Goal: Task Accomplishment & Management: Use online tool/utility

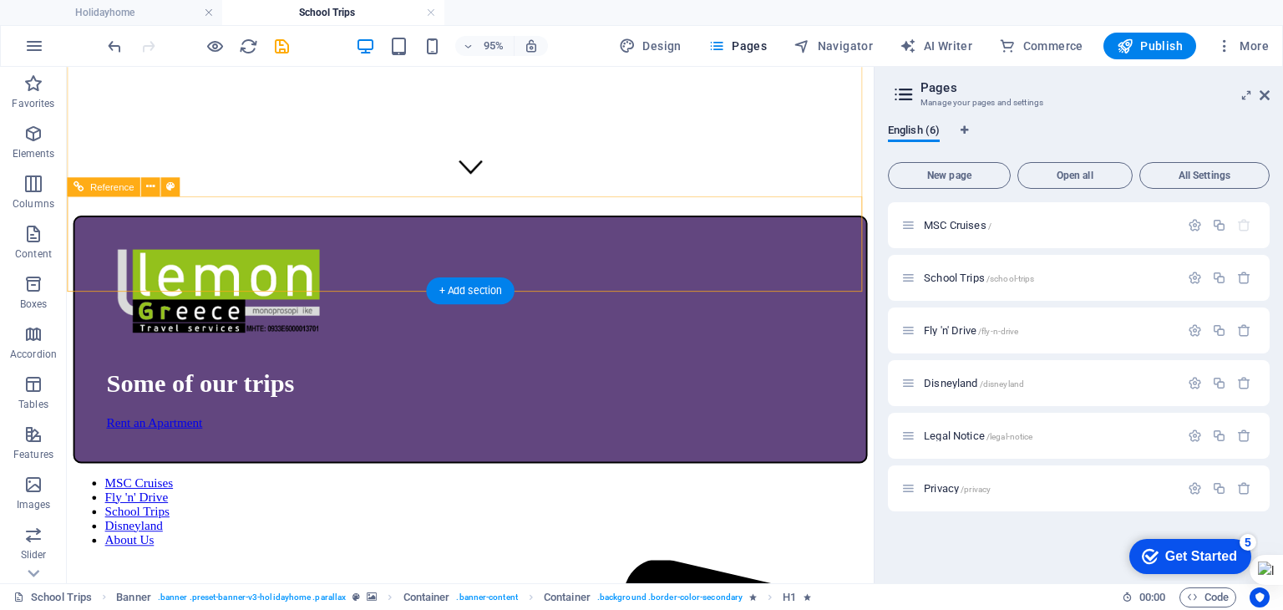
scroll to position [418, 0]
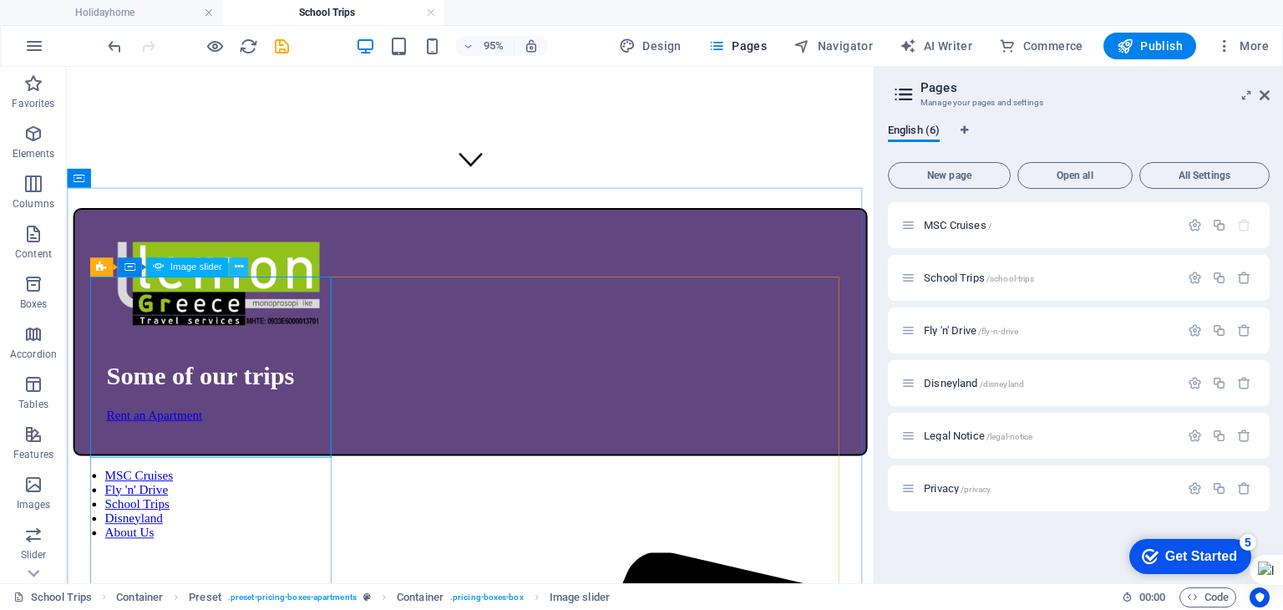
click at [236, 268] on icon at bounding box center [238, 267] width 8 height 17
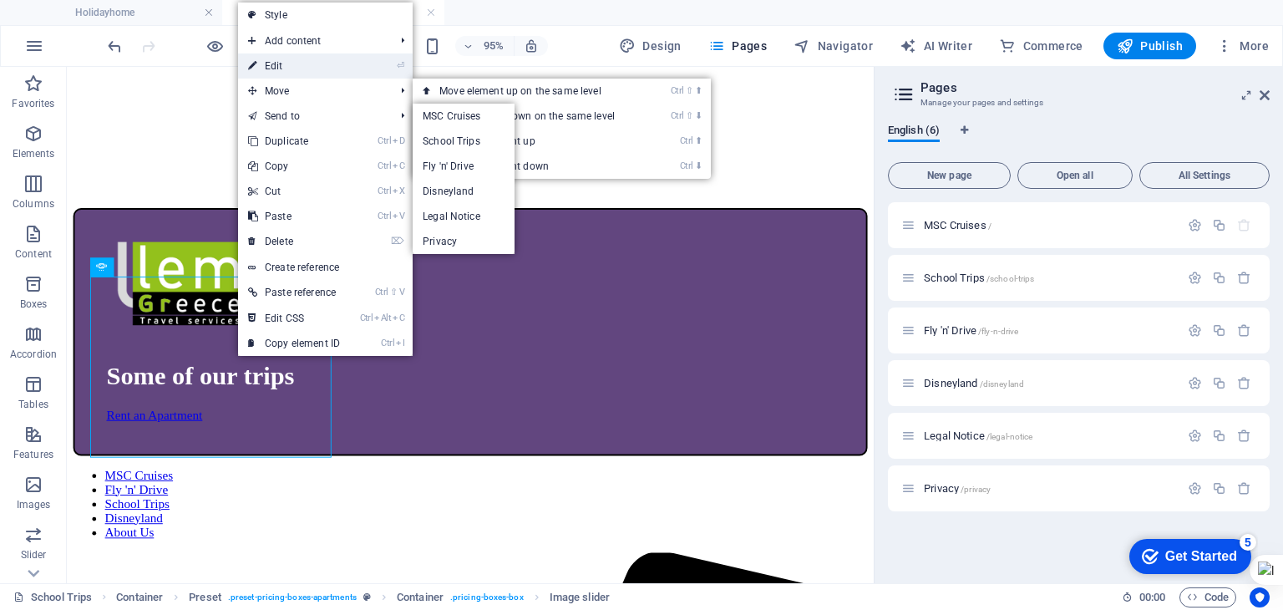
click at [289, 68] on link "⏎ Edit" at bounding box center [294, 65] width 112 height 25
select select "px"
select select "ms"
select select "progressive"
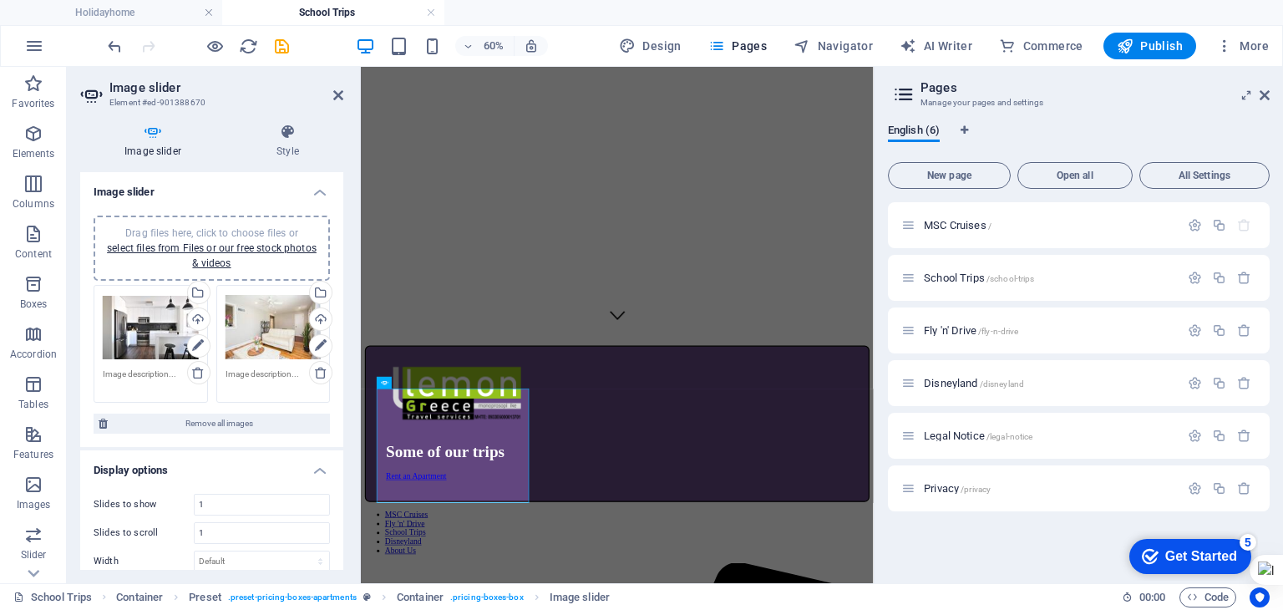
click at [168, 328] on div "Drag files here, click to choose files or select files from Files or our free s…" at bounding box center [151, 327] width 96 height 67
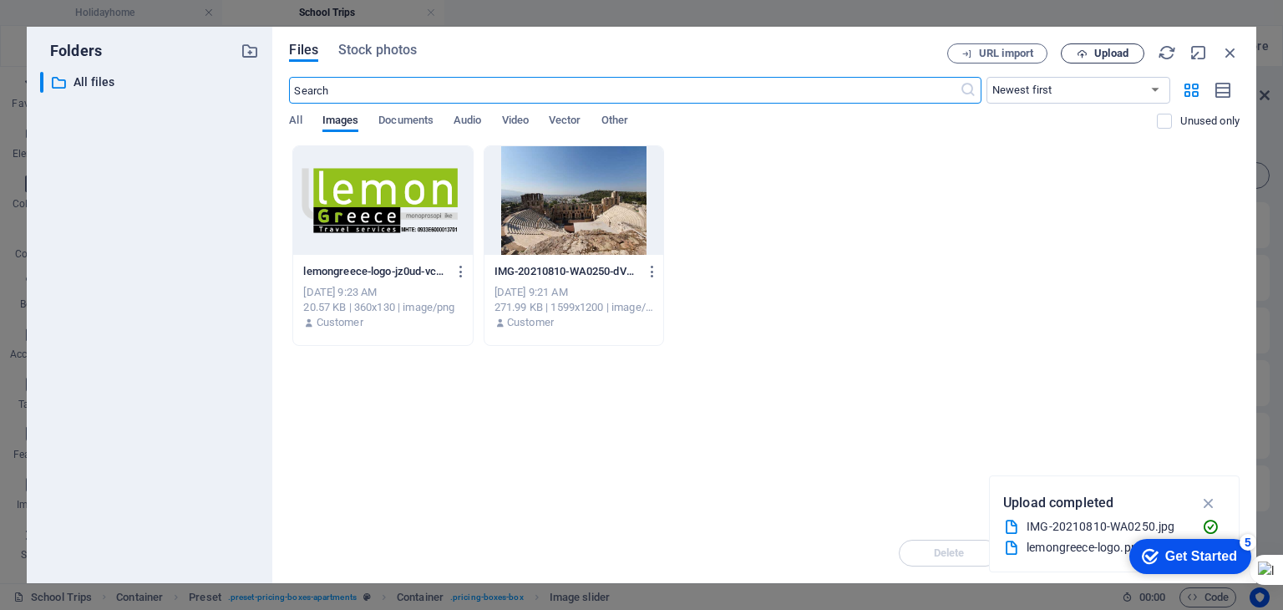
click at [1077, 51] on icon "button" at bounding box center [1082, 53] width 11 height 11
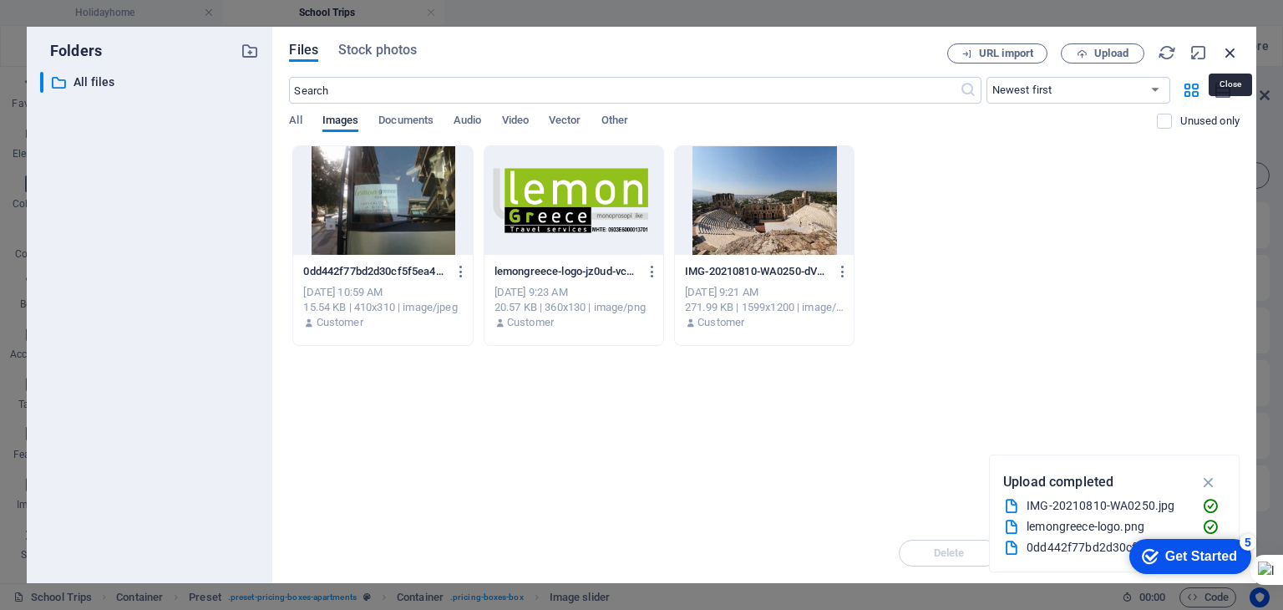
click at [1227, 51] on icon "button" at bounding box center [1231, 52] width 18 height 18
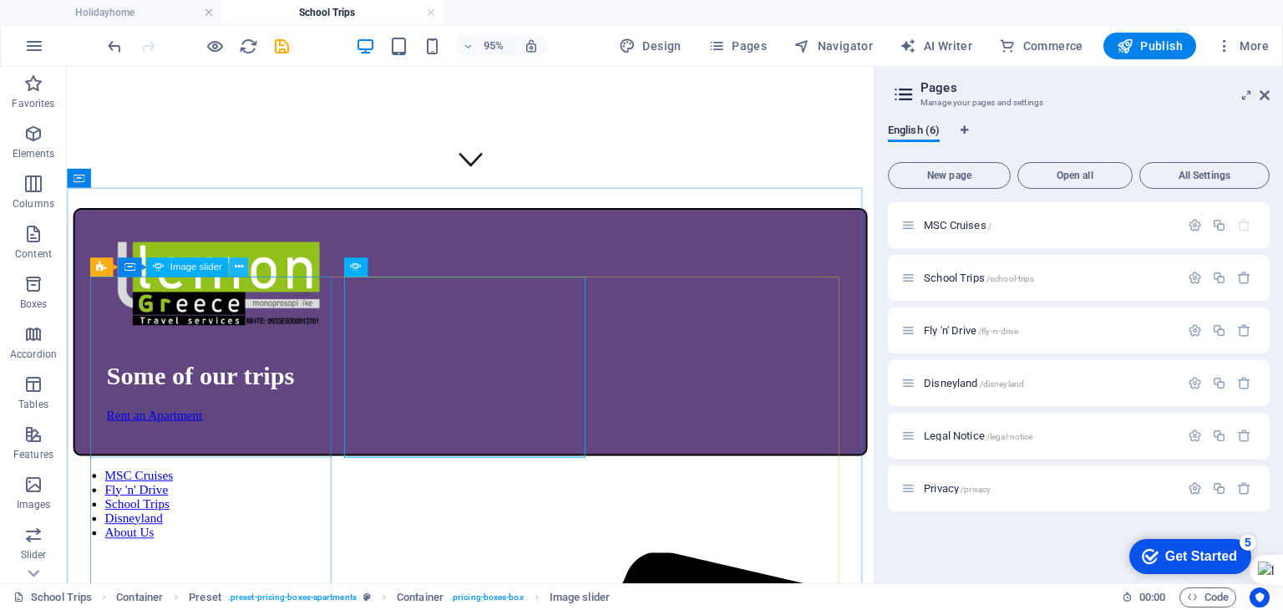
click at [236, 265] on icon at bounding box center [238, 267] width 8 height 17
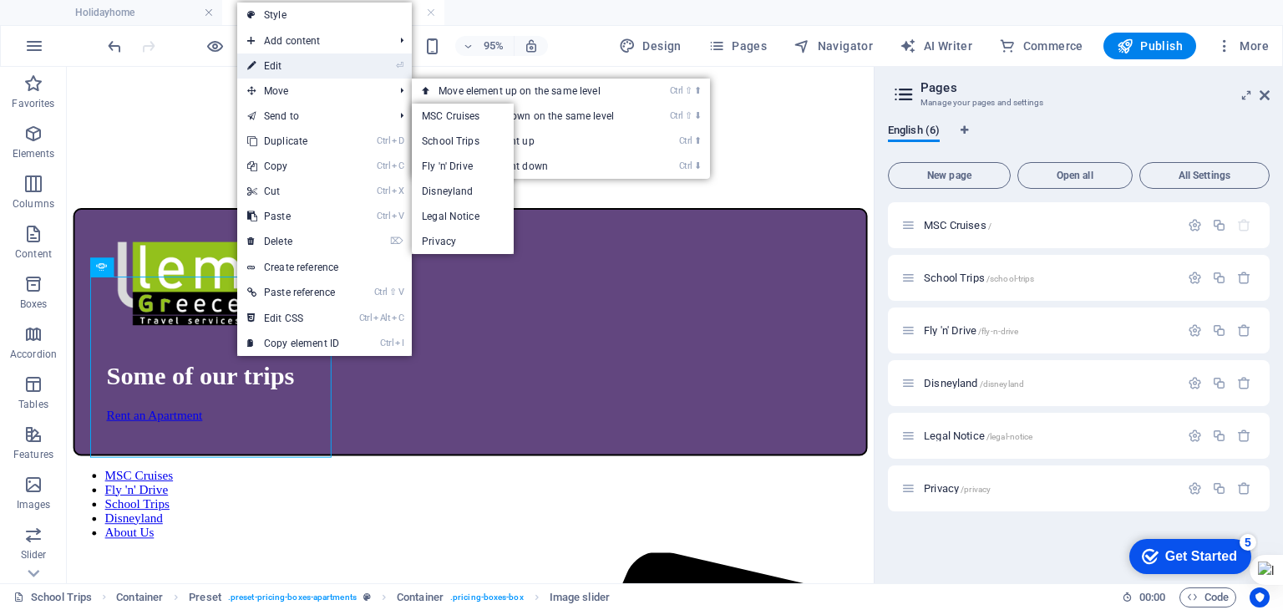
click at [294, 65] on link "⏎ Edit" at bounding box center [293, 65] width 112 height 25
select select "px"
select select "ms"
select select "progressive"
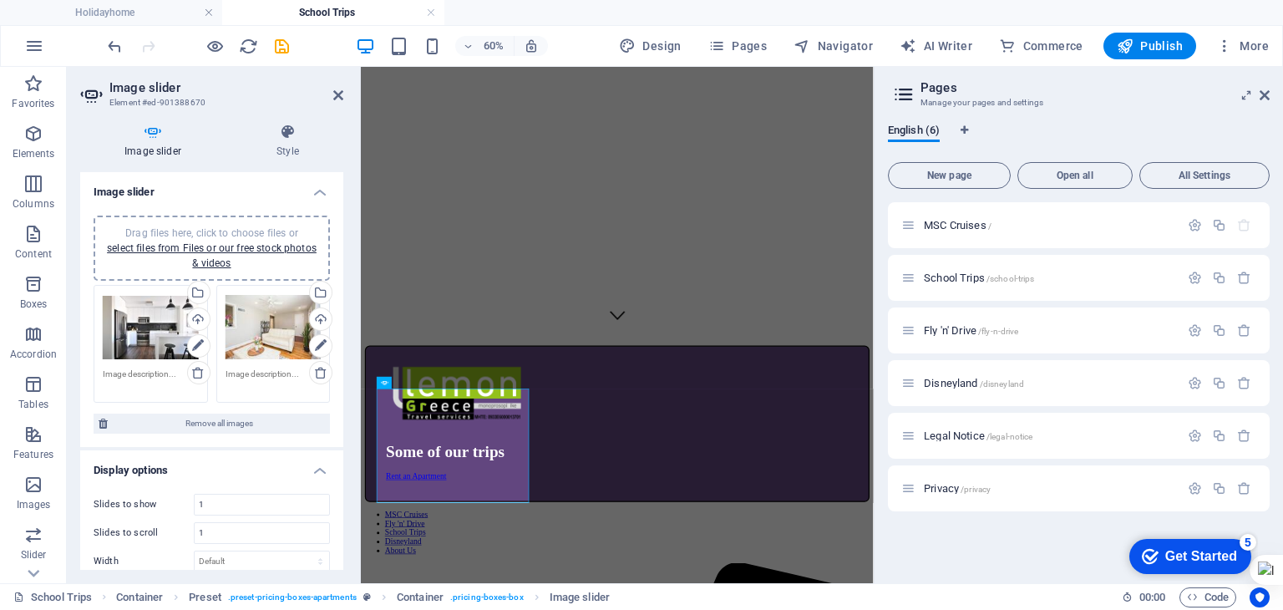
click at [159, 322] on div "Drag files here, click to choose files or select files from Files or our free s…" at bounding box center [151, 327] width 96 height 67
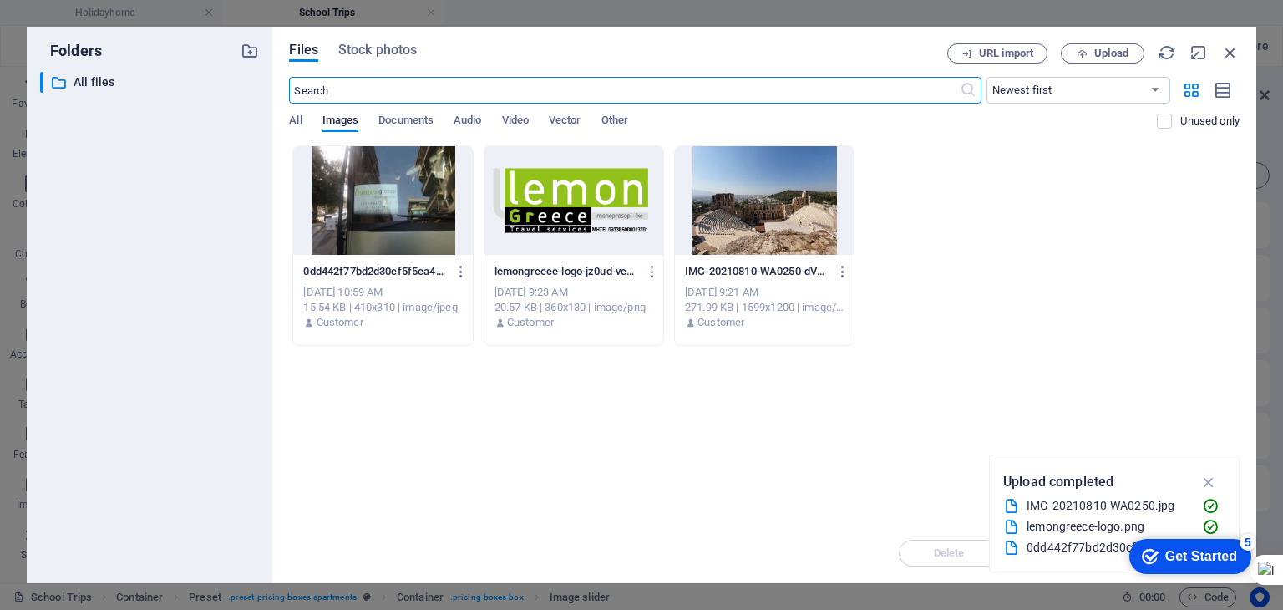
click at [408, 227] on div at bounding box center [382, 200] width 179 height 109
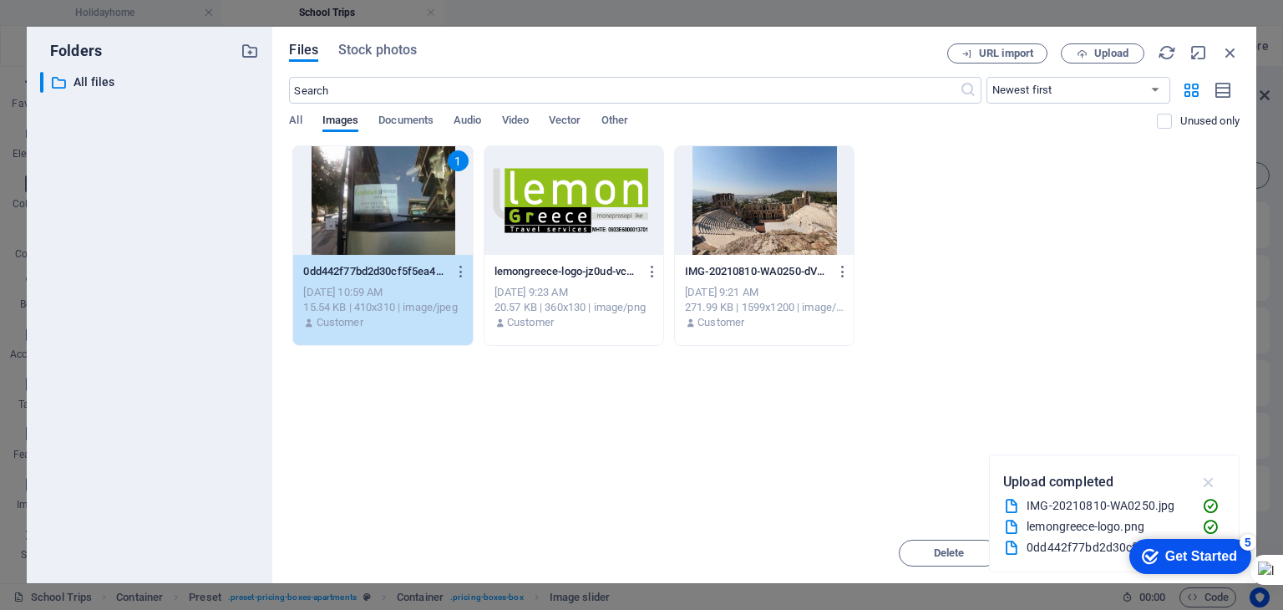
click at [1205, 482] on icon "button" at bounding box center [1209, 482] width 19 height 18
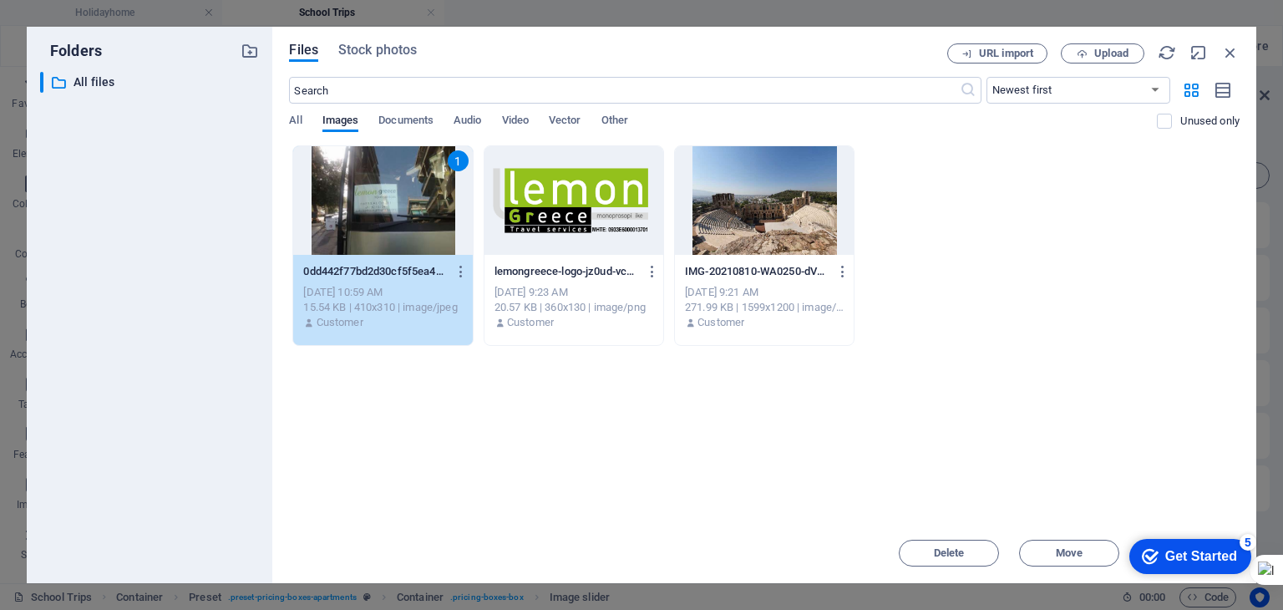
click at [1192, 508] on div "Drop files here to upload them instantly 1 0dd442f77bd2d30cf5f5ea45ed2de764-AQG…" at bounding box center [764, 334] width 951 height 378
click at [1207, 557] on div "Get Started" at bounding box center [1202, 556] width 72 height 15
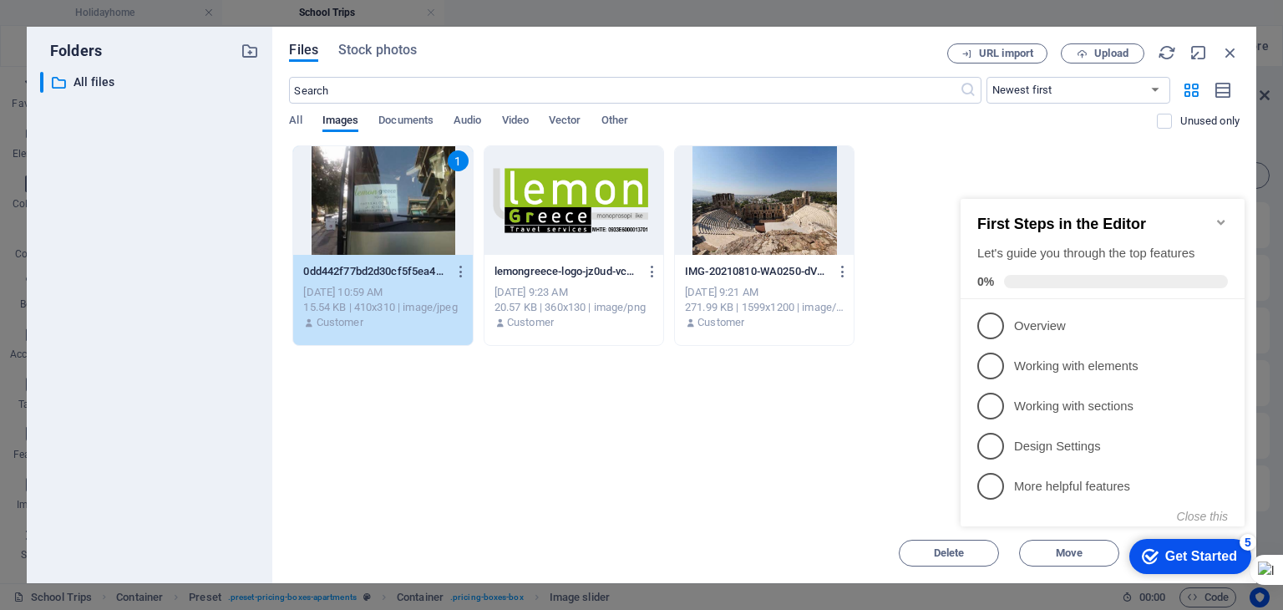
click at [1224, 220] on icon "Minimize checklist" at bounding box center [1221, 222] width 8 height 5
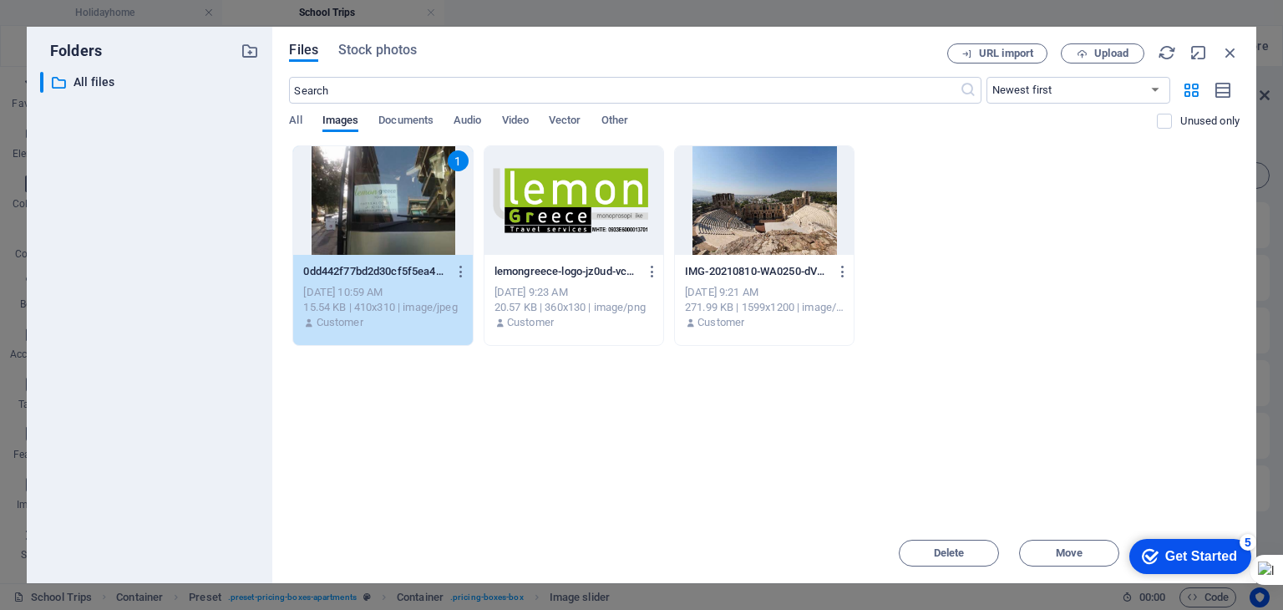
click at [1181, 508] on div "Drop files here to upload them instantly 1 0dd442f77bd2d30cf5f5ea45ed2de764-AQG…" at bounding box center [764, 334] width 951 height 378
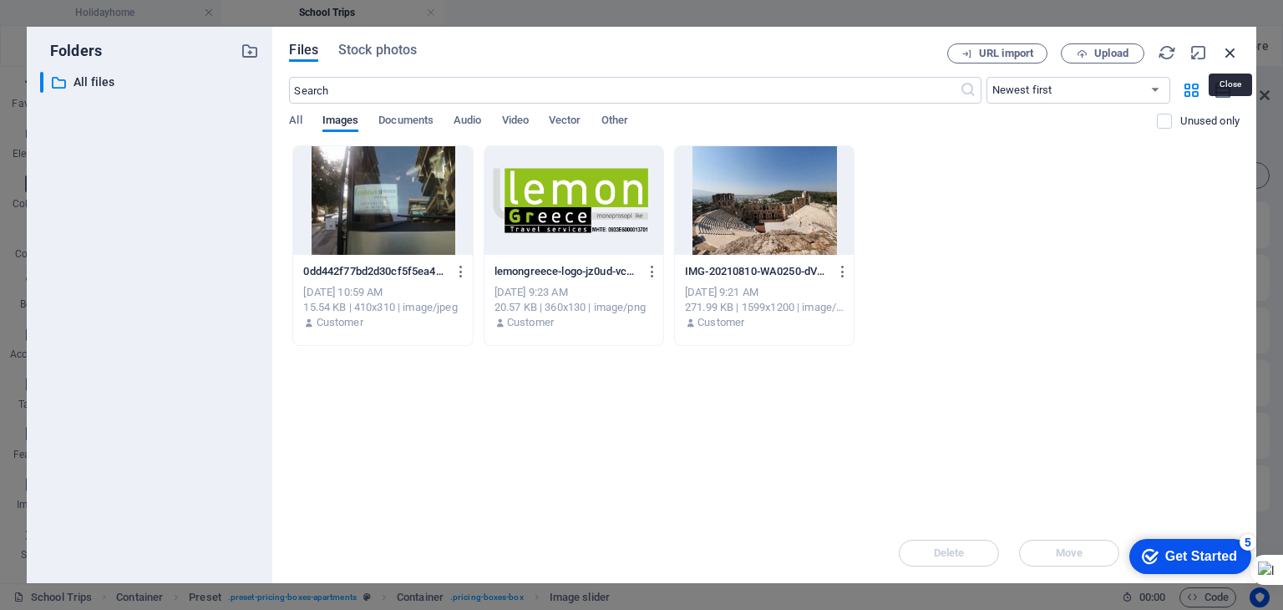
click at [1233, 53] on icon "button" at bounding box center [1231, 52] width 18 height 18
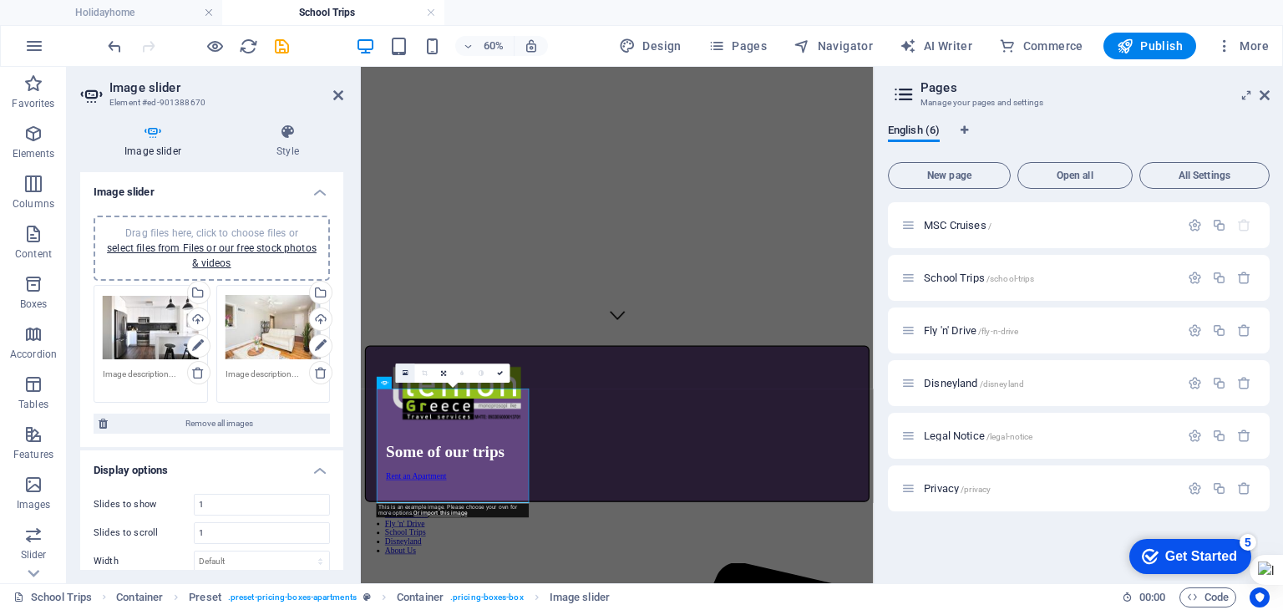
click at [401, 372] on link at bounding box center [405, 372] width 19 height 19
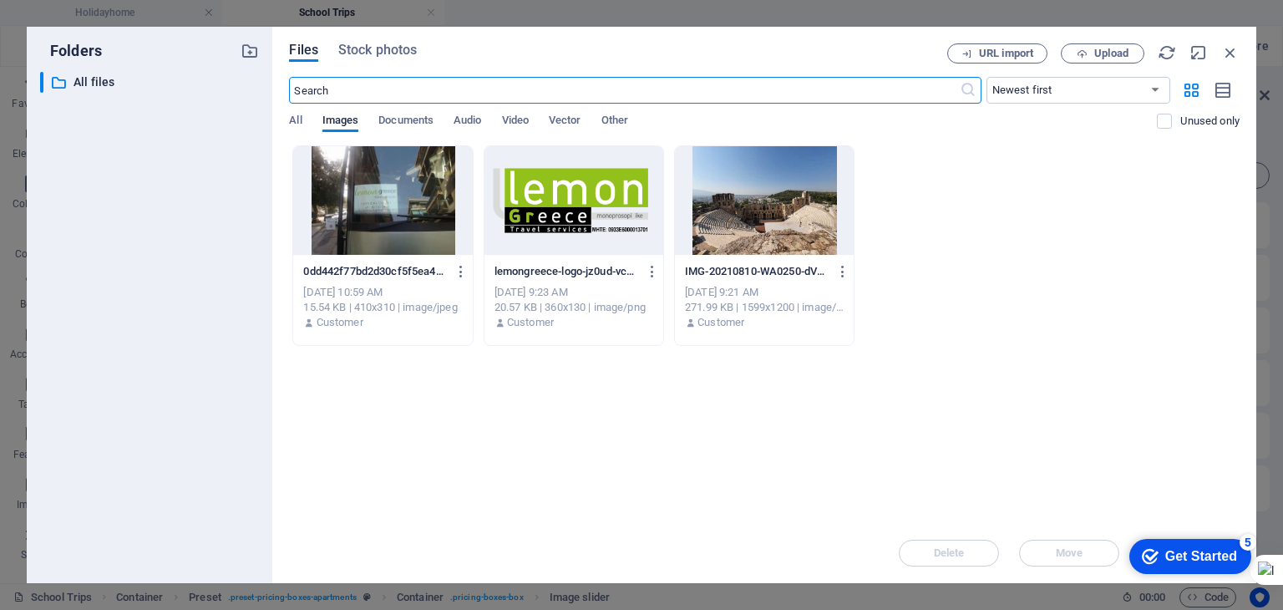
click at [385, 208] on div at bounding box center [382, 200] width 179 height 109
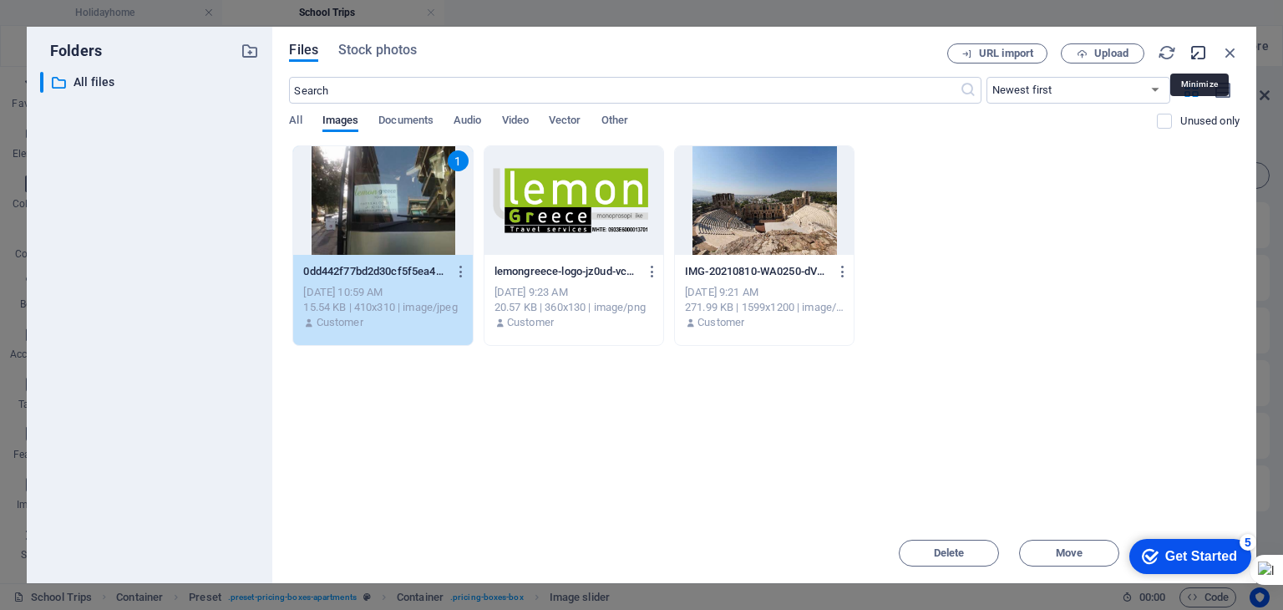
click at [1197, 57] on icon "button" at bounding box center [1199, 52] width 18 height 18
select select "image"
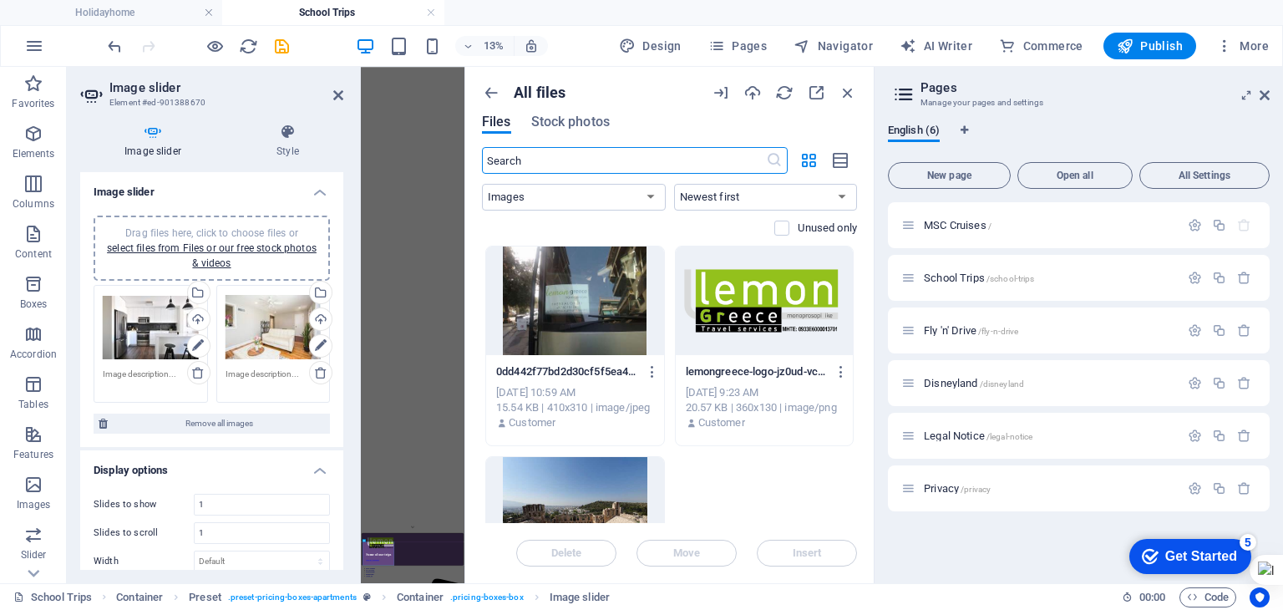
click at [553, 318] on div at bounding box center [575, 301] width 178 height 109
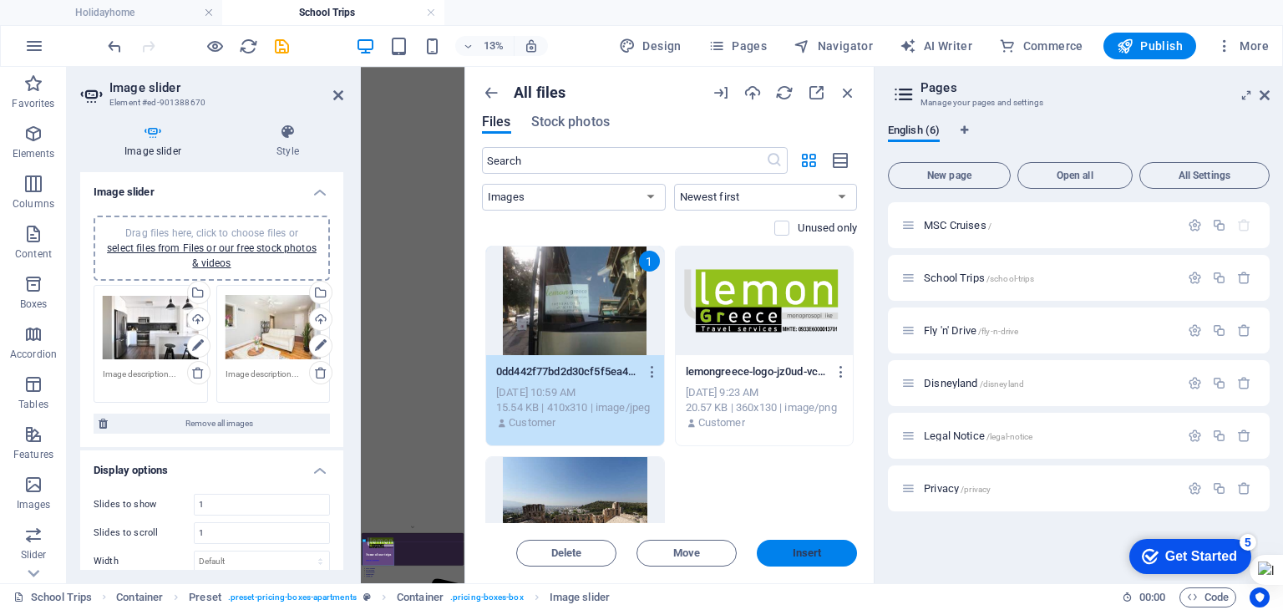
drag, startPoint x: 811, startPoint y: 559, endPoint x: 681, endPoint y: 796, distance: 269.6
click at [811, 558] on span "Insert" at bounding box center [807, 553] width 29 height 10
select select "DISABLED_OPTION_VALUE"
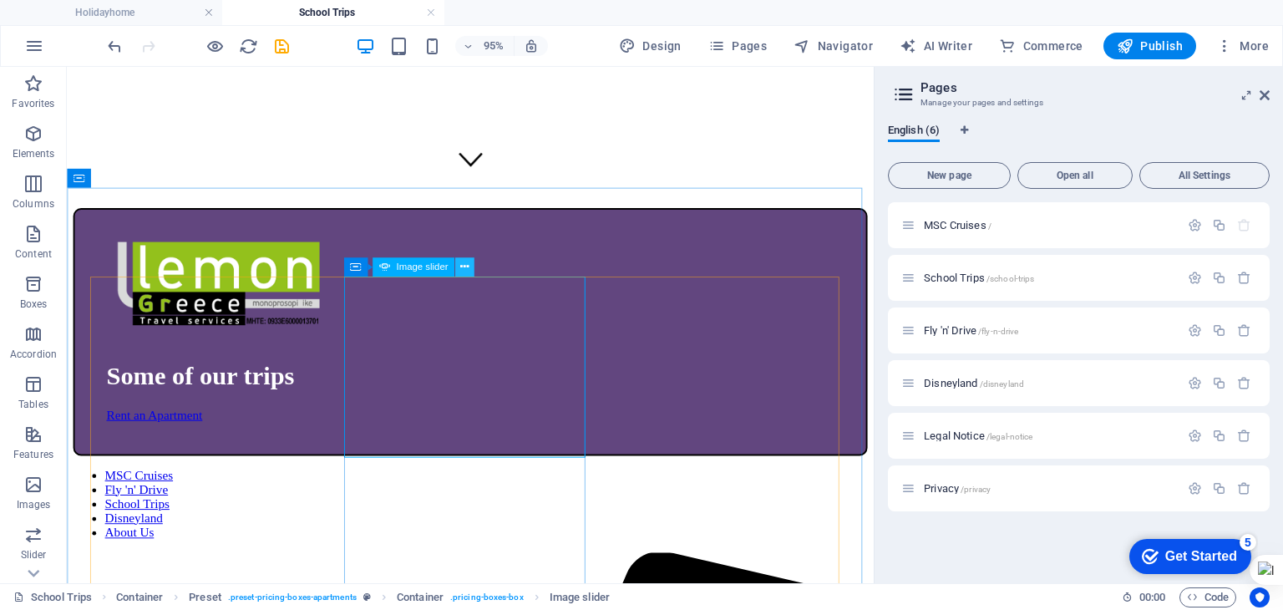
click at [459, 267] on button at bounding box center [464, 266] width 19 height 19
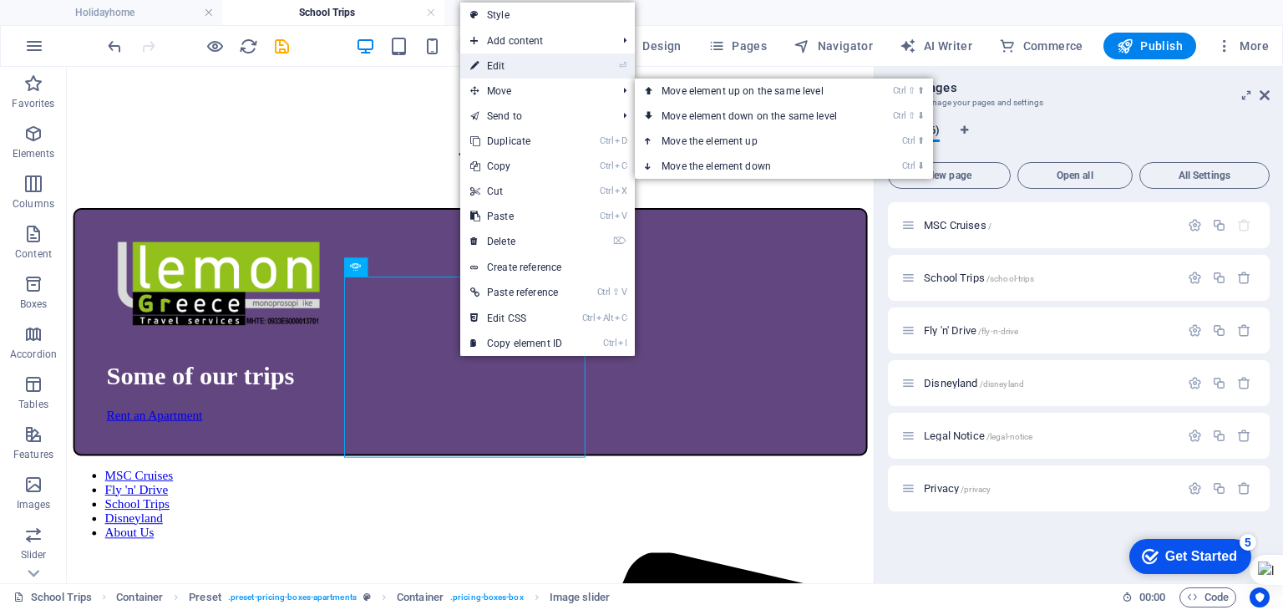
click at [518, 65] on link "⏎ Edit" at bounding box center [516, 65] width 112 height 25
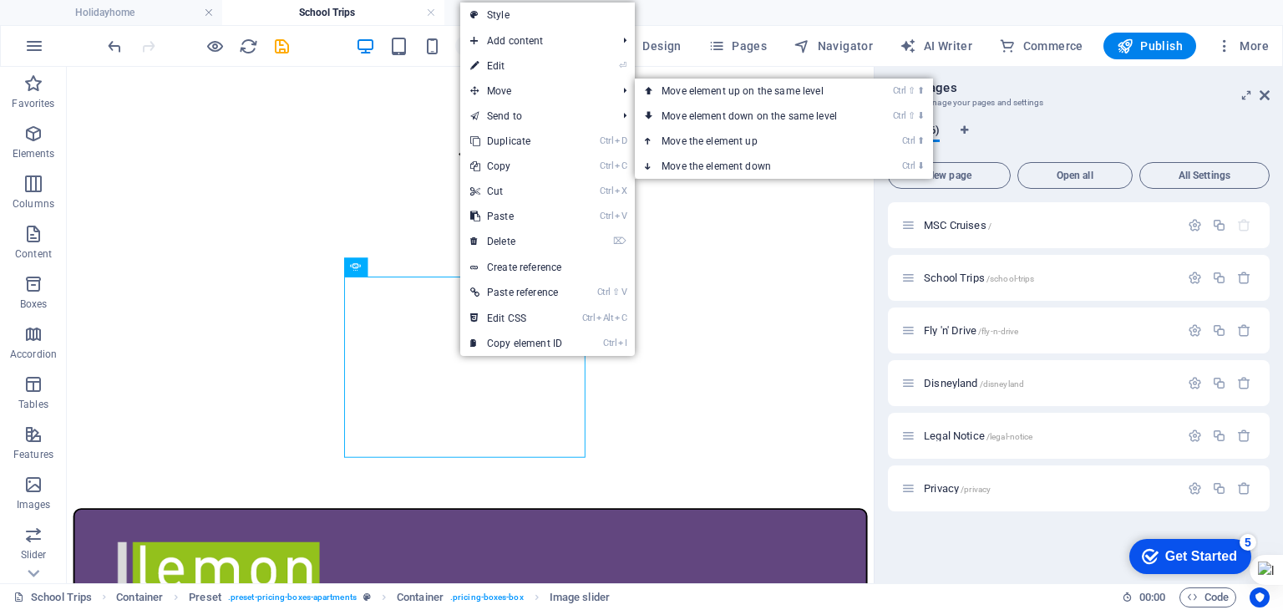
select select "px"
select select "ms"
select select "progressive"
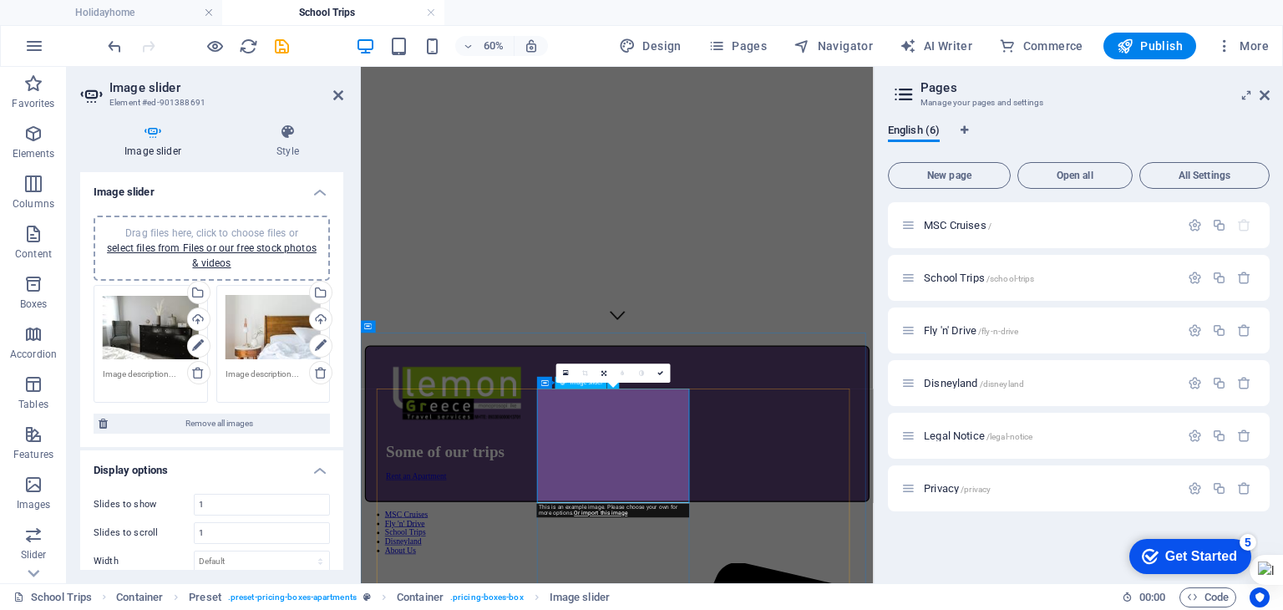
click at [247, 322] on div "Drag files here, click to choose files or select files from Files or our free s…" at bounding box center [274, 327] width 96 height 67
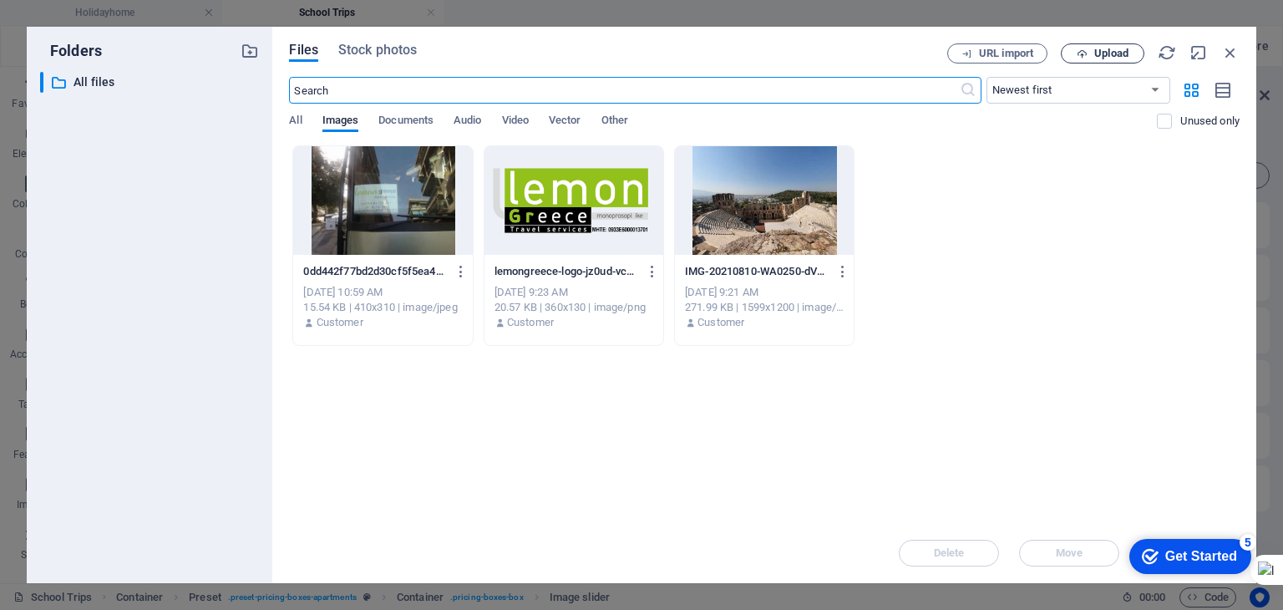
click at [1111, 56] on span "Upload" at bounding box center [1112, 53] width 34 height 10
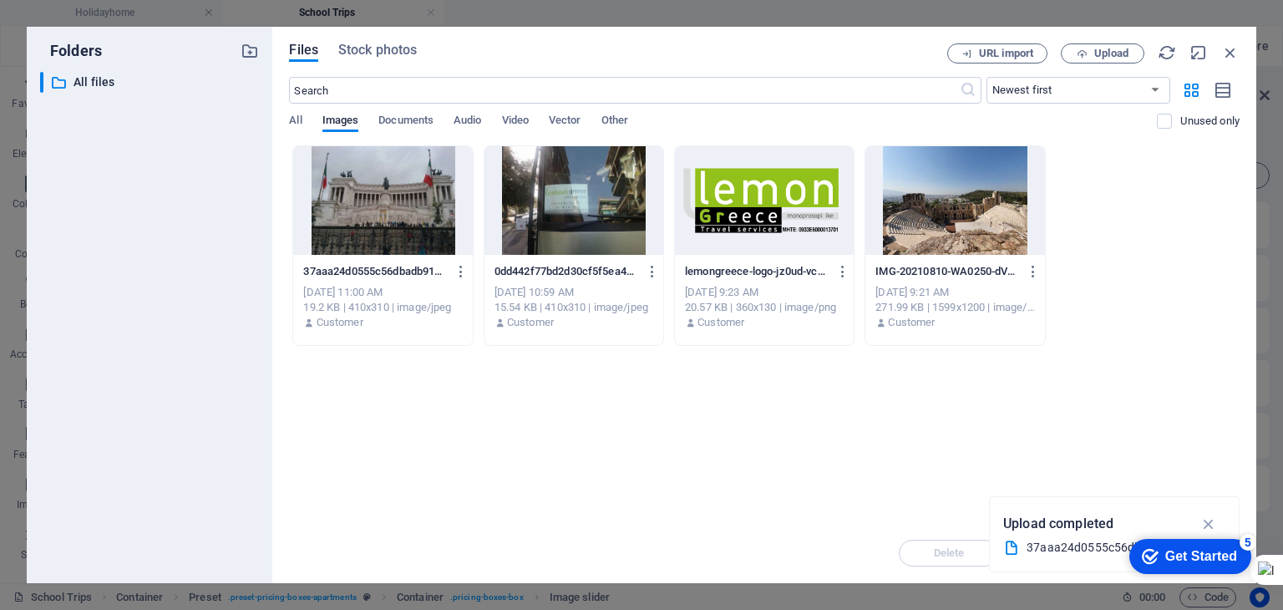
click at [401, 225] on div at bounding box center [382, 200] width 179 height 109
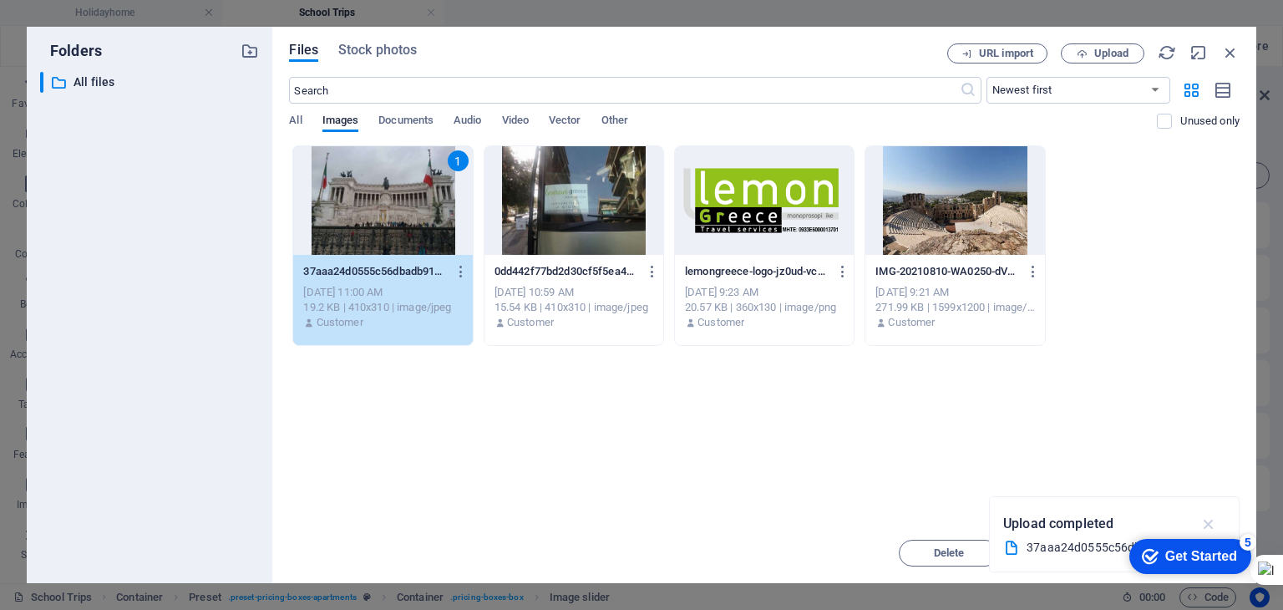
click at [1214, 524] on icon "button" at bounding box center [1209, 524] width 19 height 18
click at [1165, 539] on div "checkmark Get Started 5" at bounding box center [1191, 556] width 122 height 35
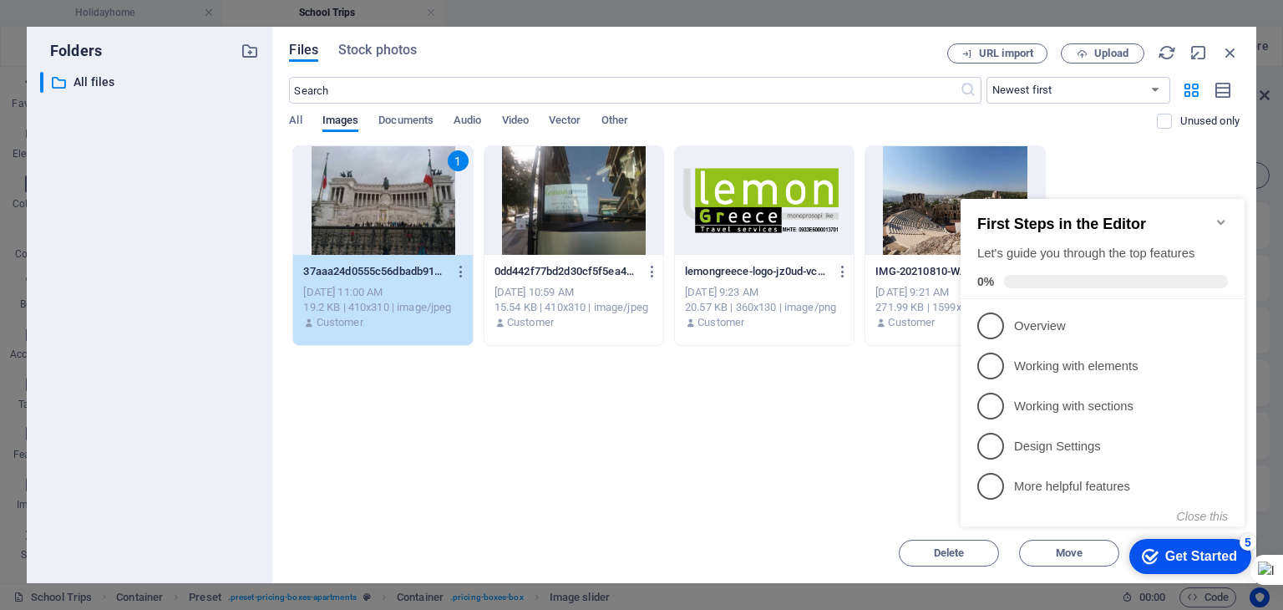
click at [1222, 220] on icon "Minimize checklist" at bounding box center [1221, 222] width 8 height 5
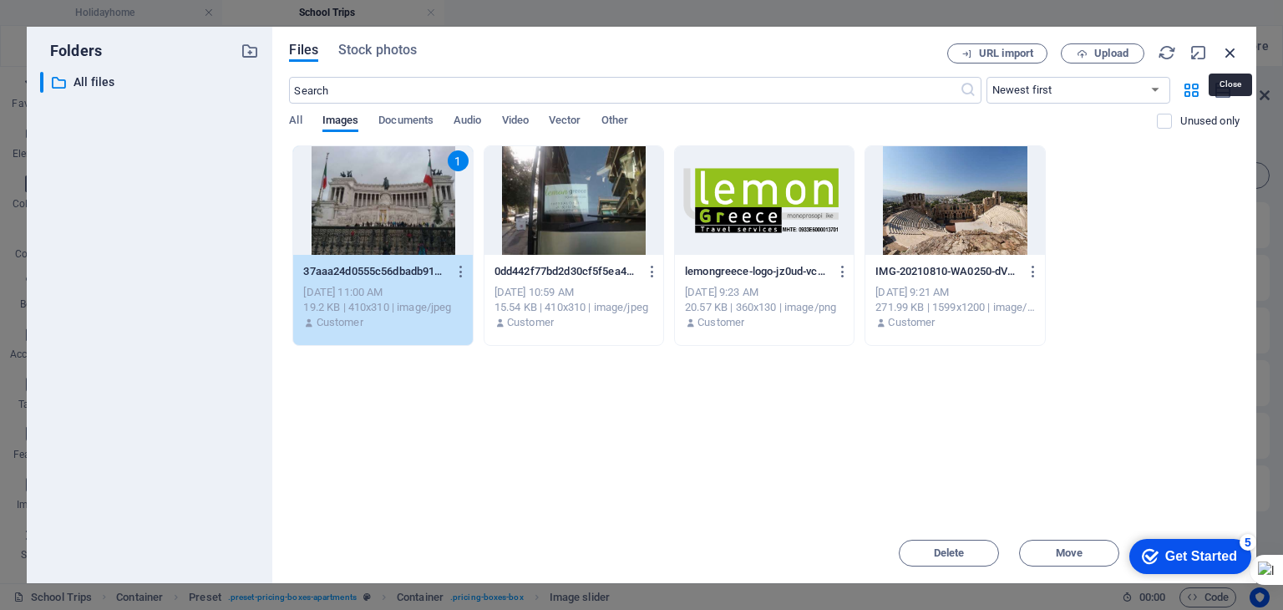
click at [1225, 47] on icon "button" at bounding box center [1231, 52] width 18 height 18
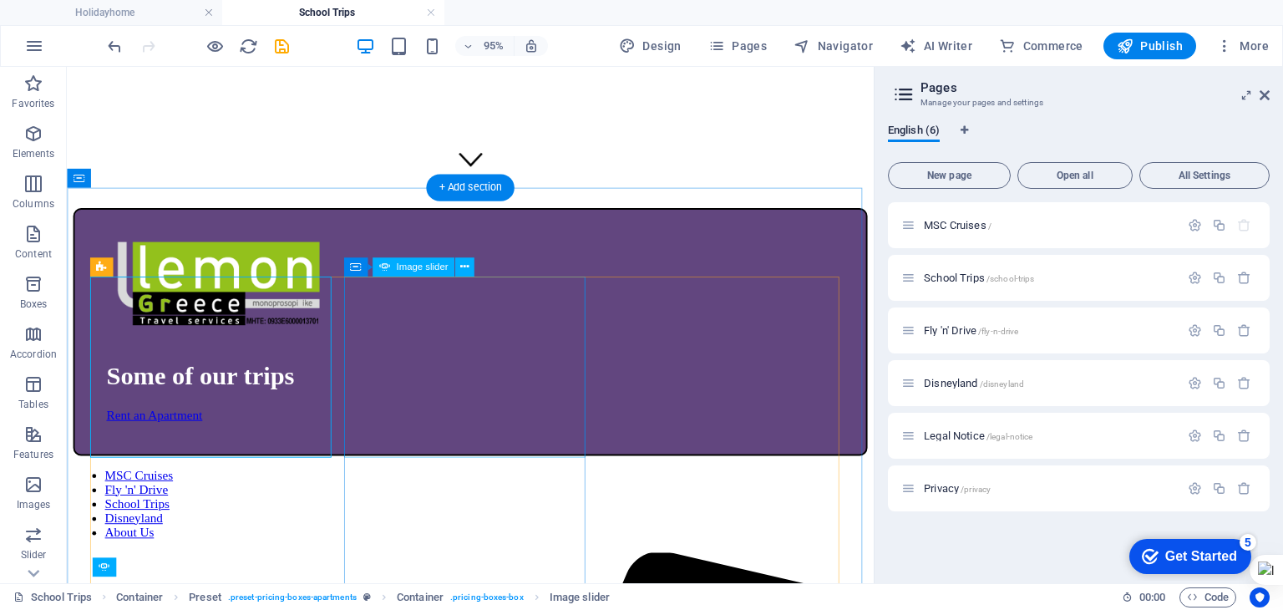
click at [470, 268] on button at bounding box center [464, 266] width 19 height 19
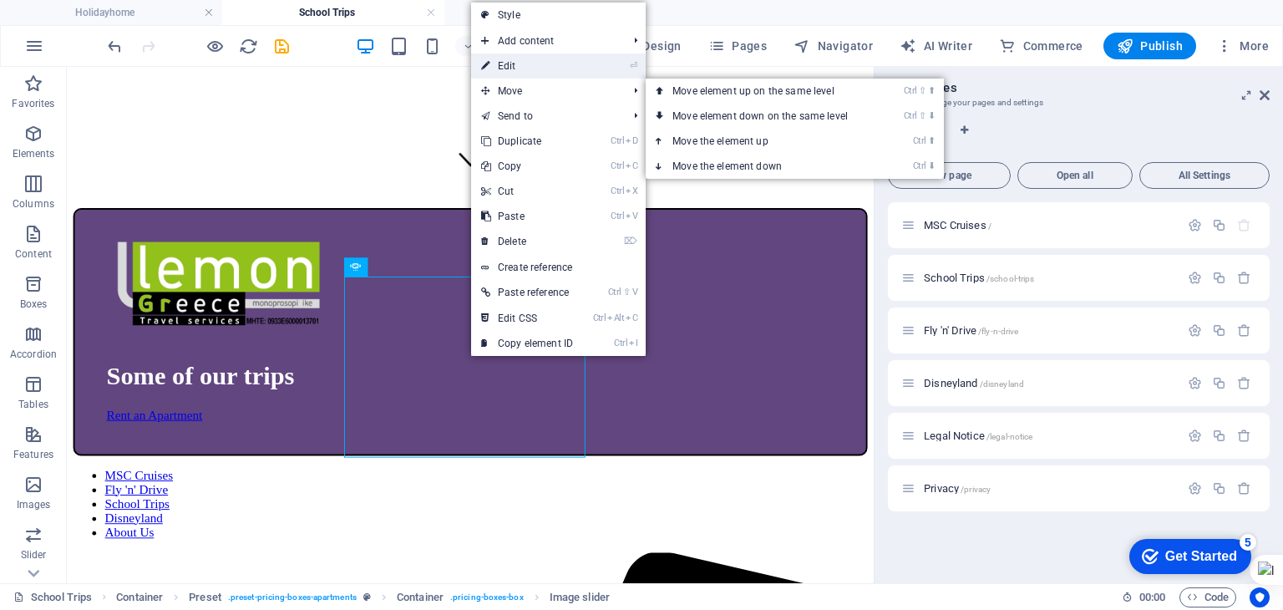
drag, startPoint x: 506, startPoint y: 74, endPoint x: 249, endPoint y: 27, distance: 261.7
click at [506, 74] on link "⏎ Edit" at bounding box center [527, 65] width 112 height 25
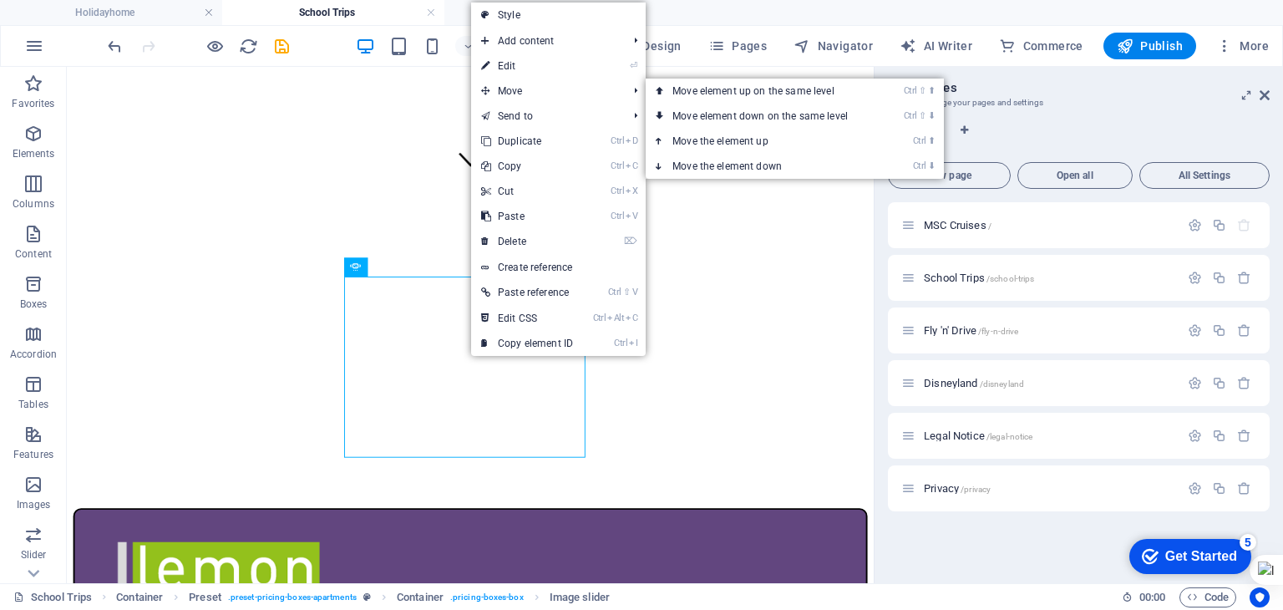
select select "px"
select select "ms"
select select "progressive"
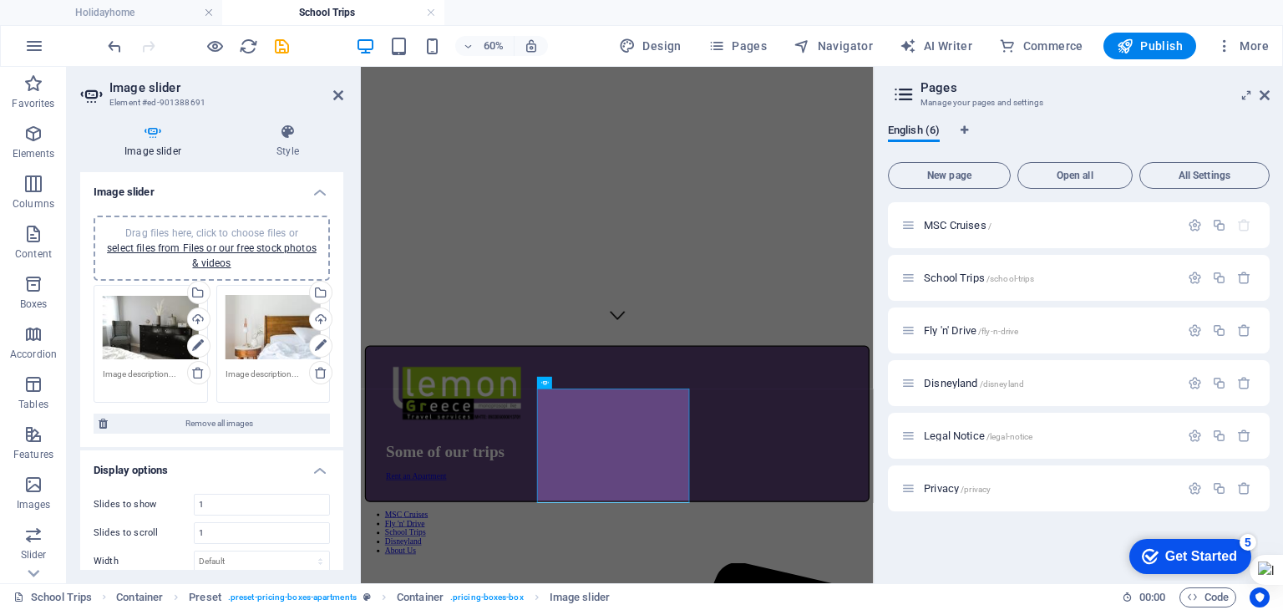
click at [159, 312] on div "Drag files here, click to choose files or select files from Files or our free s…" at bounding box center [151, 327] width 96 height 67
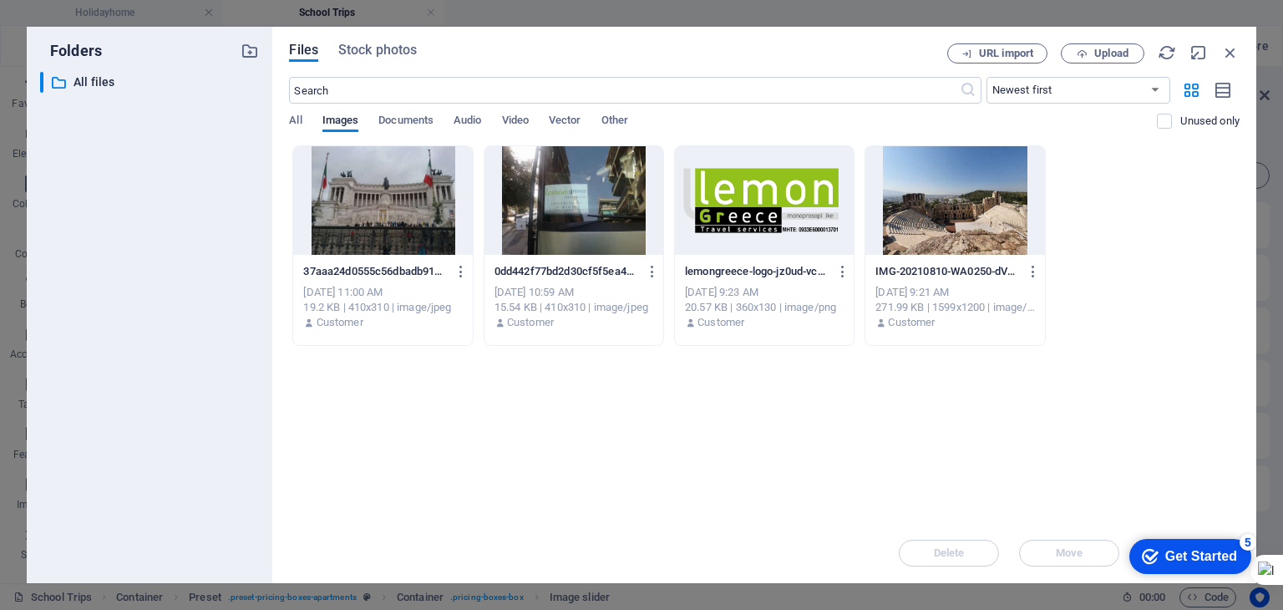
click at [408, 215] on div at bounding box center [382, 200] width 179 height 109
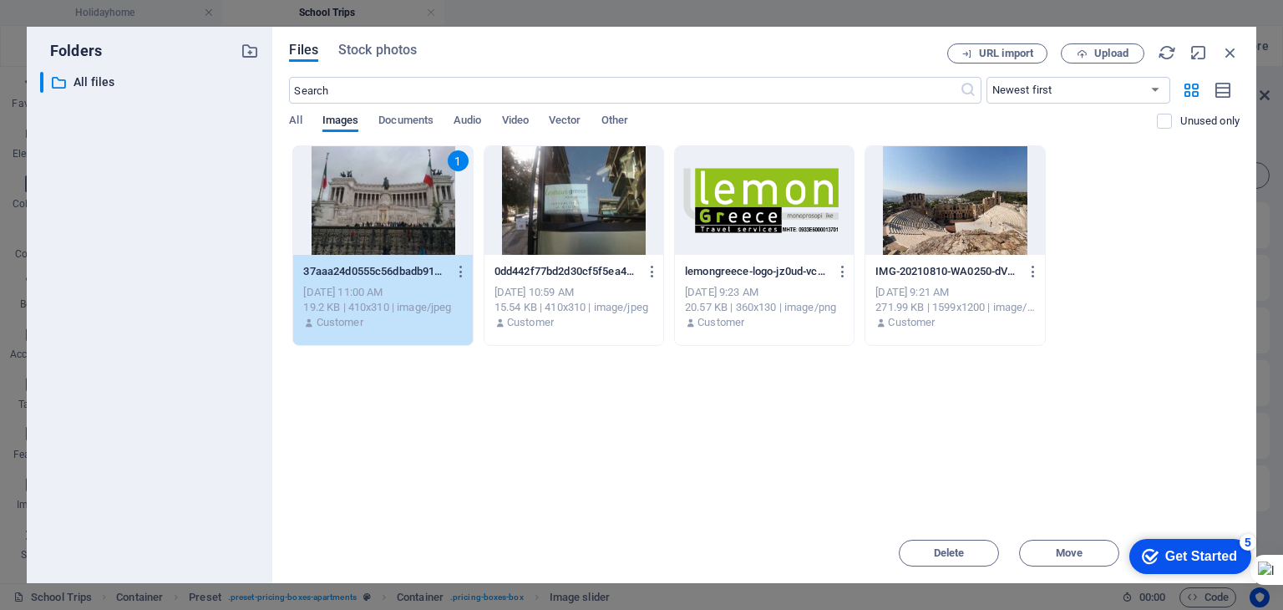
click at [1146, 552] on icon "checkmark" at bounding box center [1150, 556] width 17 height 17
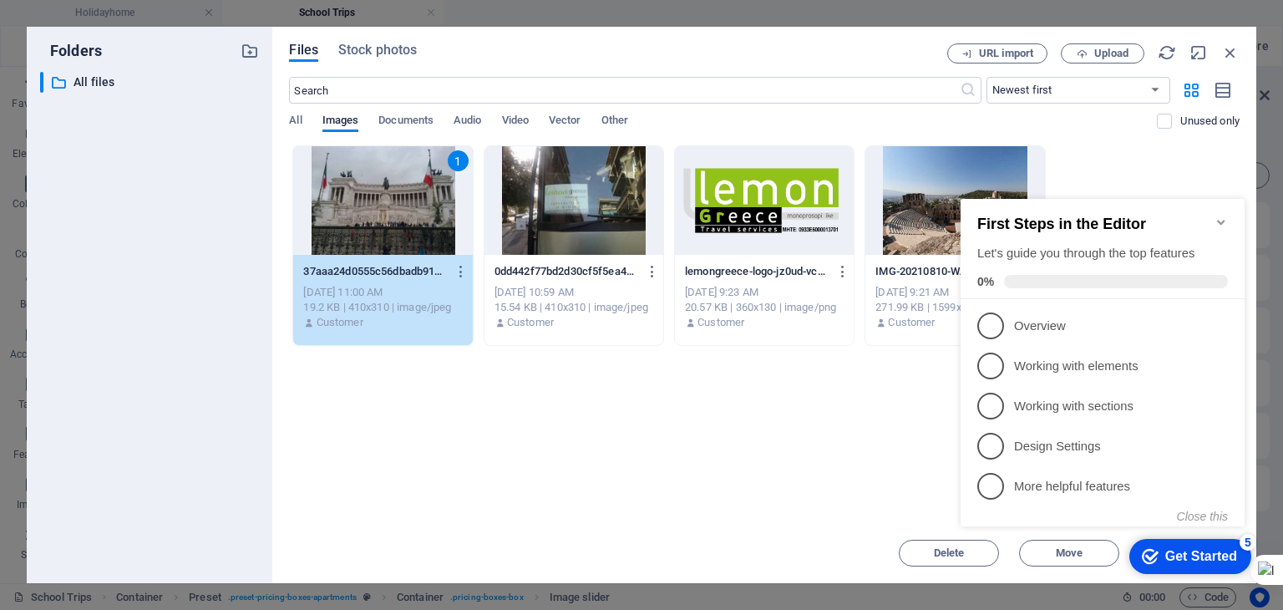
click at [1222, 216] on icon "Minimize checklist" at bounding box center [1221, 222] width 13 height 13
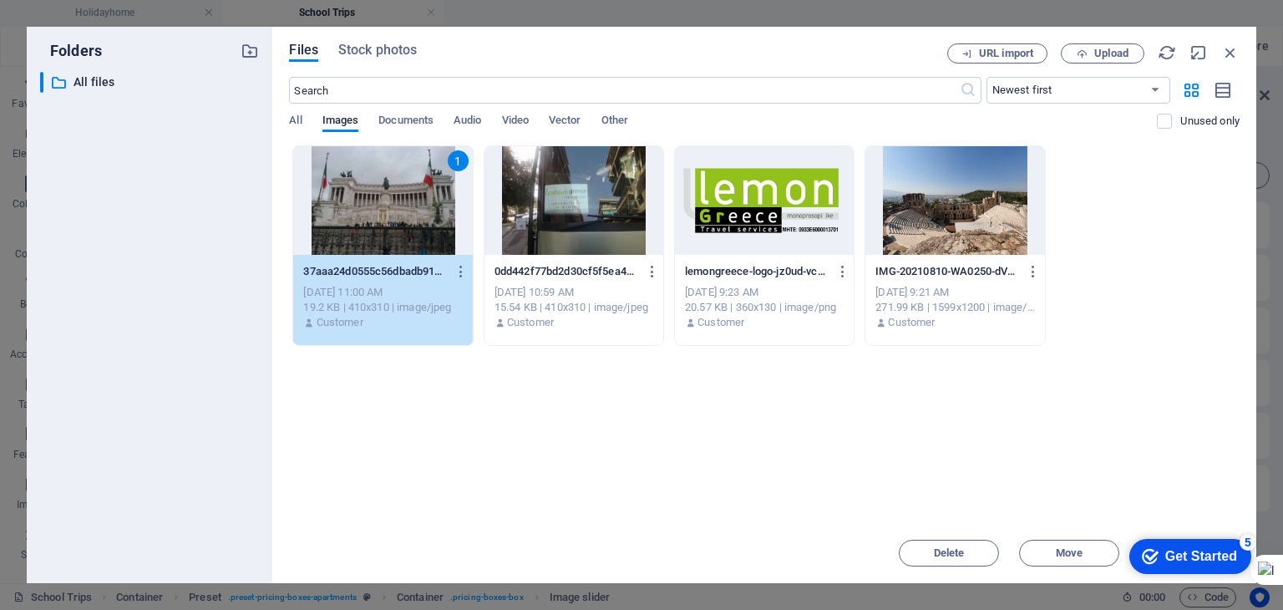
click at [1162, 323] on div "1 37aaa24d0555c56dbadb917685a8542b-SqDMky0wo3FxDm_22jYn3A.jpeg 37aaa24d0555c56d…" at bounding box center [764, 245] width 951 height 201
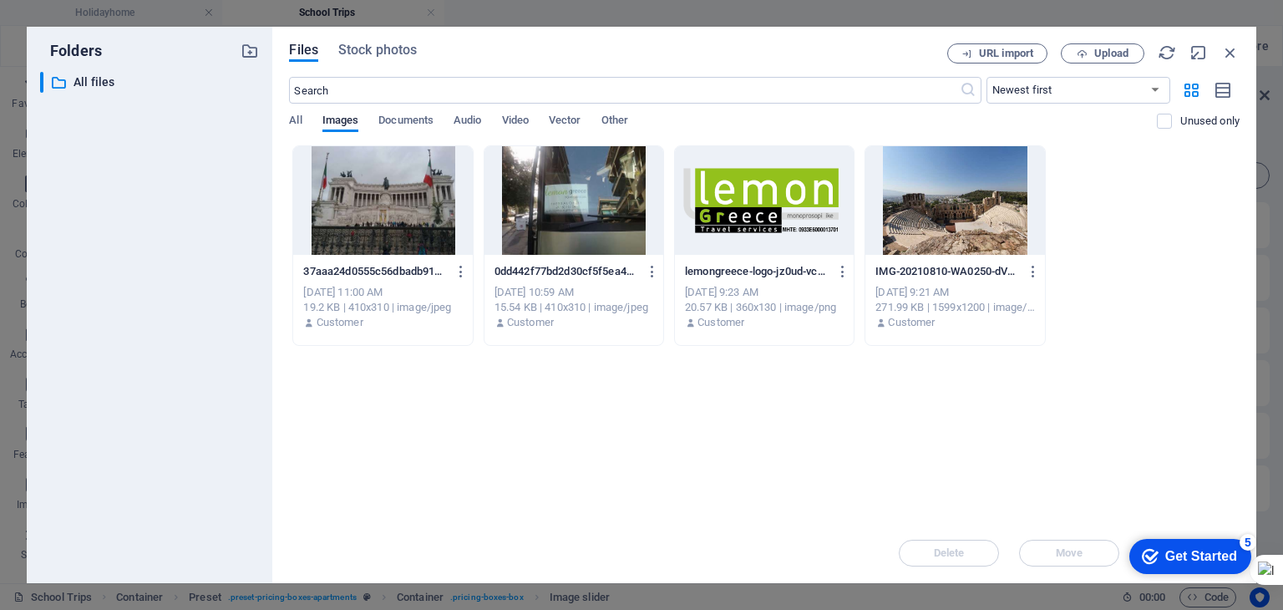
click at [1163, 491] on div "Drop files here to upload them instantly 37aaa24d0555c56dbadb917685a8542b-SqDMk…" at bounding box center [764, 334] width 951 height 378
click at [1232, 55] on icon "button" at bounding box center [1231, 52] width 18 height 18
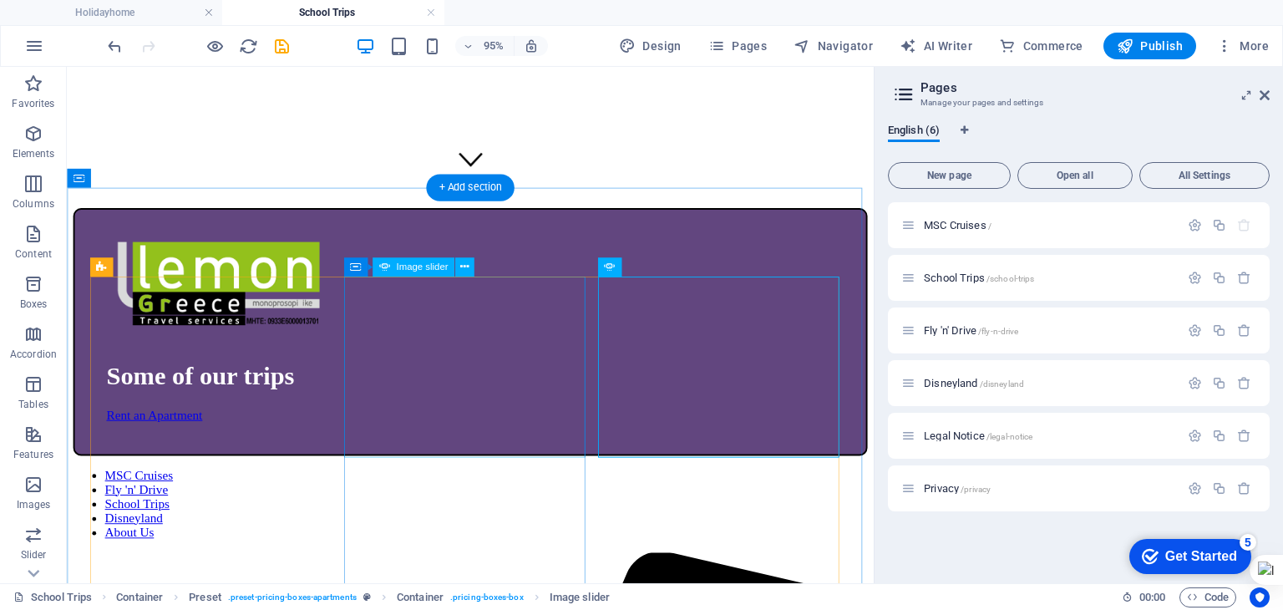
click at [463, 267] on icon at bounding box center [464, 267] width 8 height 17
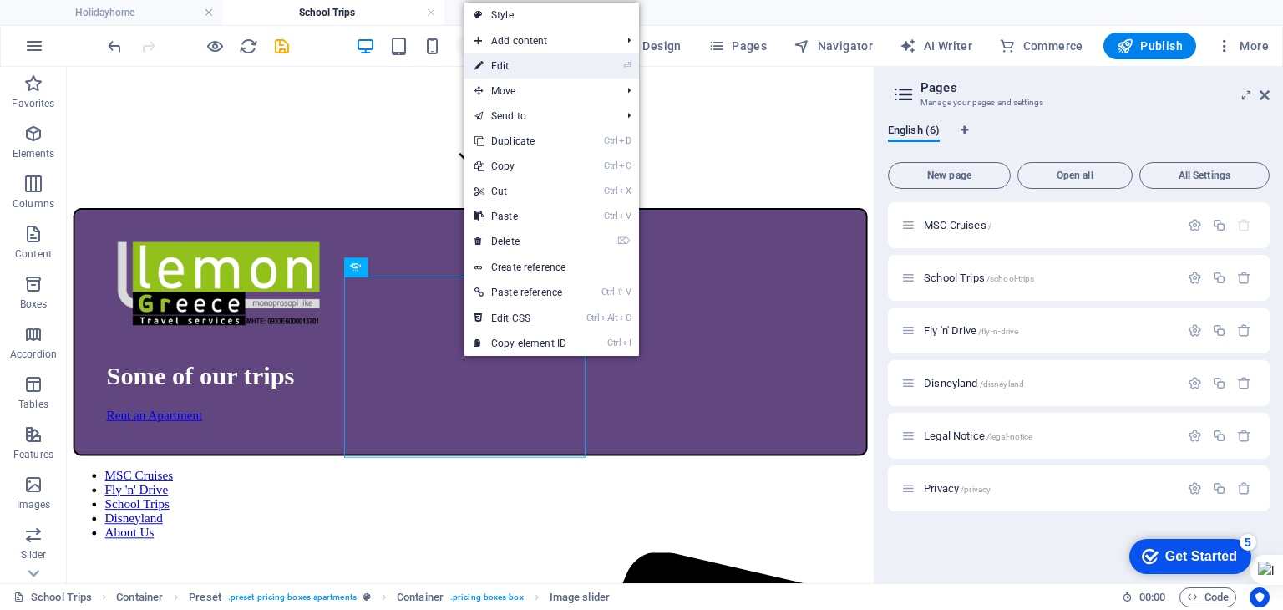
click at [514, 72] on link "⏎ Edit" at bounding box center [521, 65] width 112 height 25
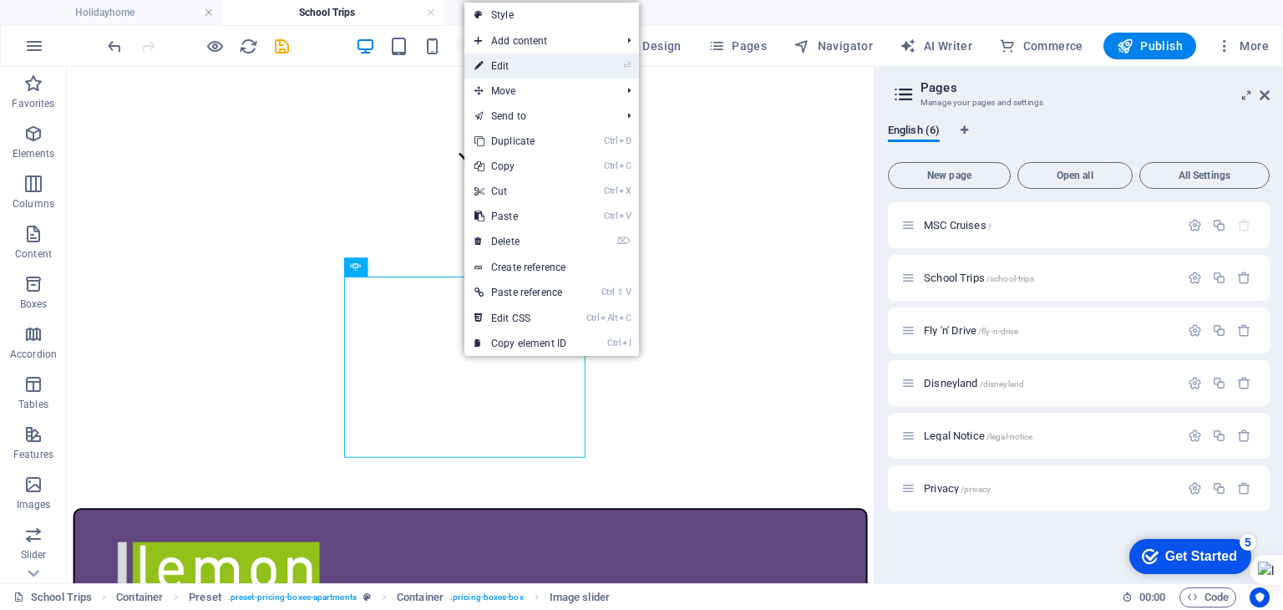
select select "px"
select select "ms"
select select "progressive"
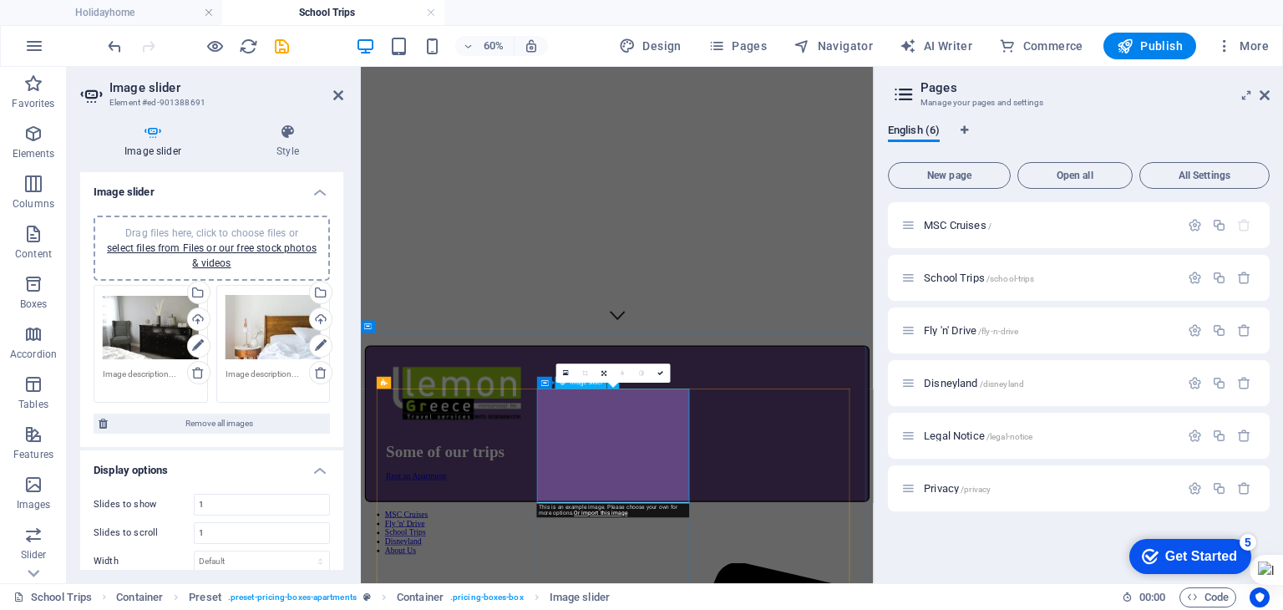
click at [154, 322] on div "Drag files here, click to choose files or select files from Files or our free s…" at bounding box center [151, 327] width 96 height 67
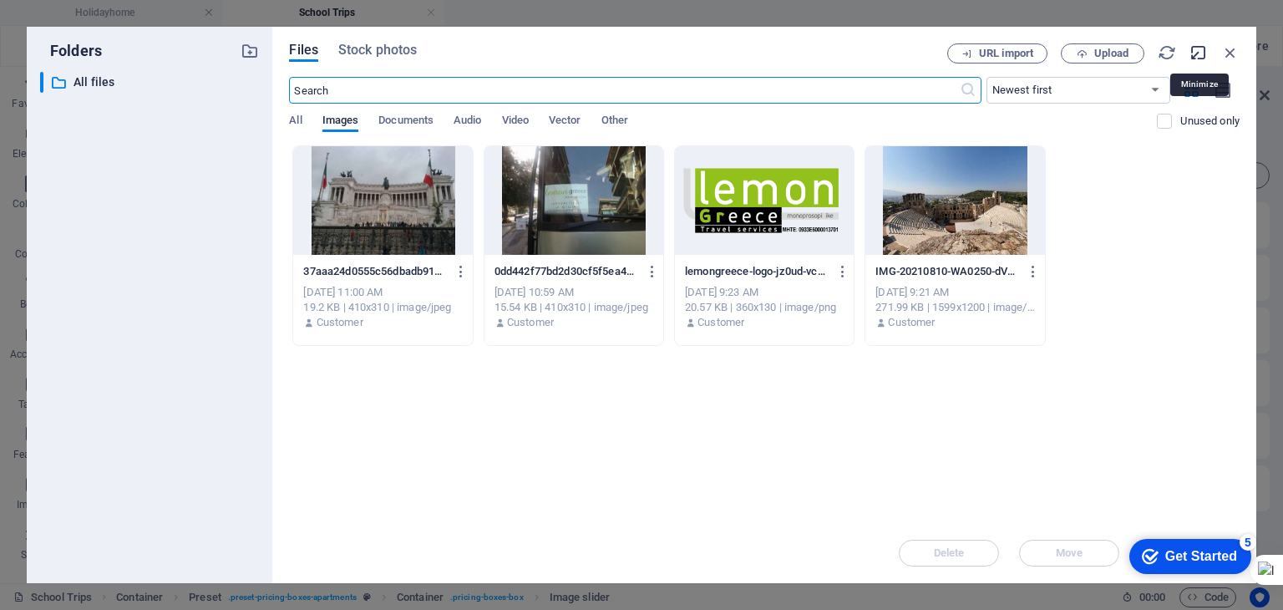
click at [1195, 50] on icon "button" at bounding box center [1199, 52] width 18 height 18
select select "image"
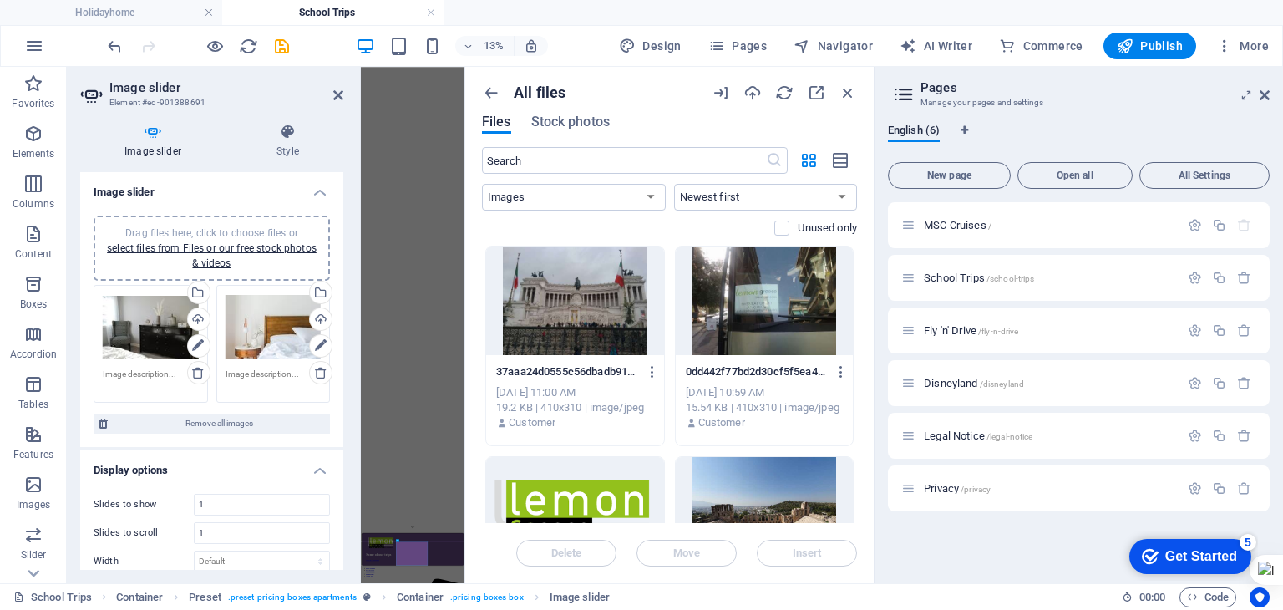
click at [602, 321] on div at bounding box center [575, 301] width 178 height 109
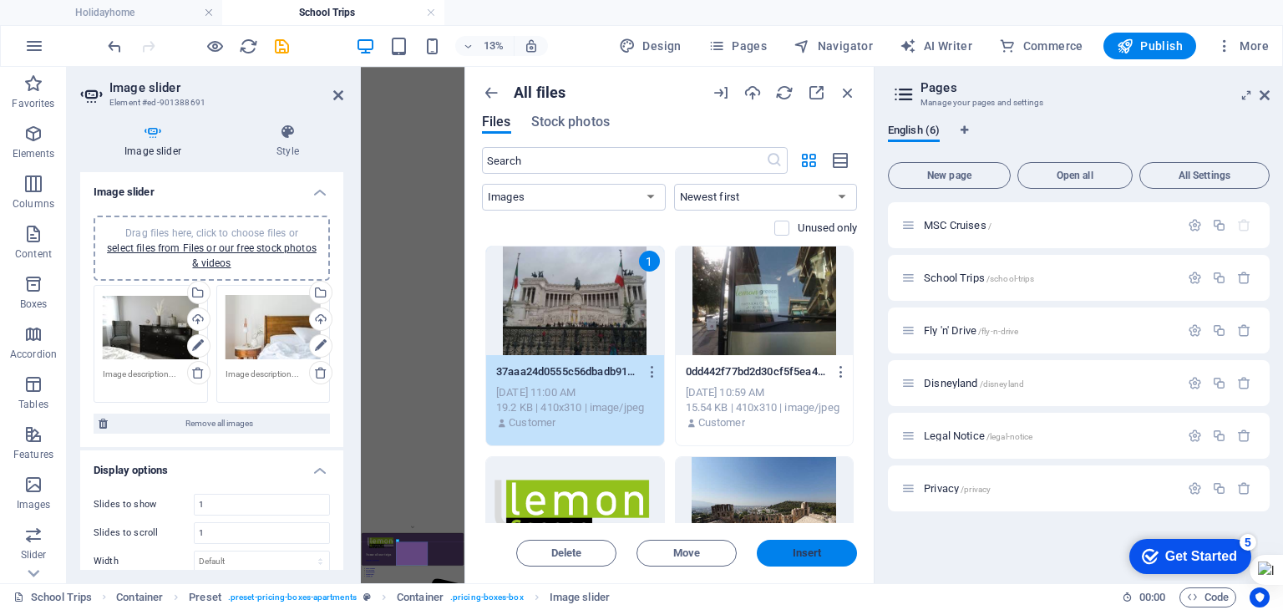
drag, startPoint x: 822, startPoint y: 549, endPoint x: 757, endPoint y: 801, distance: 259.8
click at [822, 549] on span "Insert" at bounding box center [807, 553] width 87 height 10
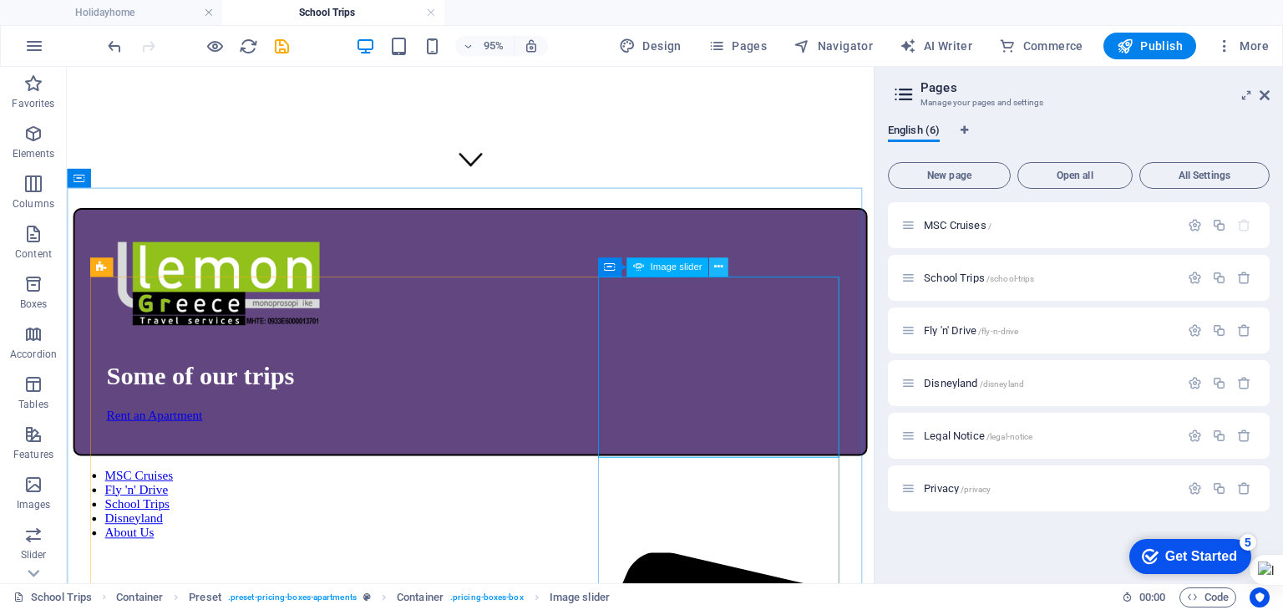
click at [717, 269] on icon at bounding box center [718, 267] width 8 height 17
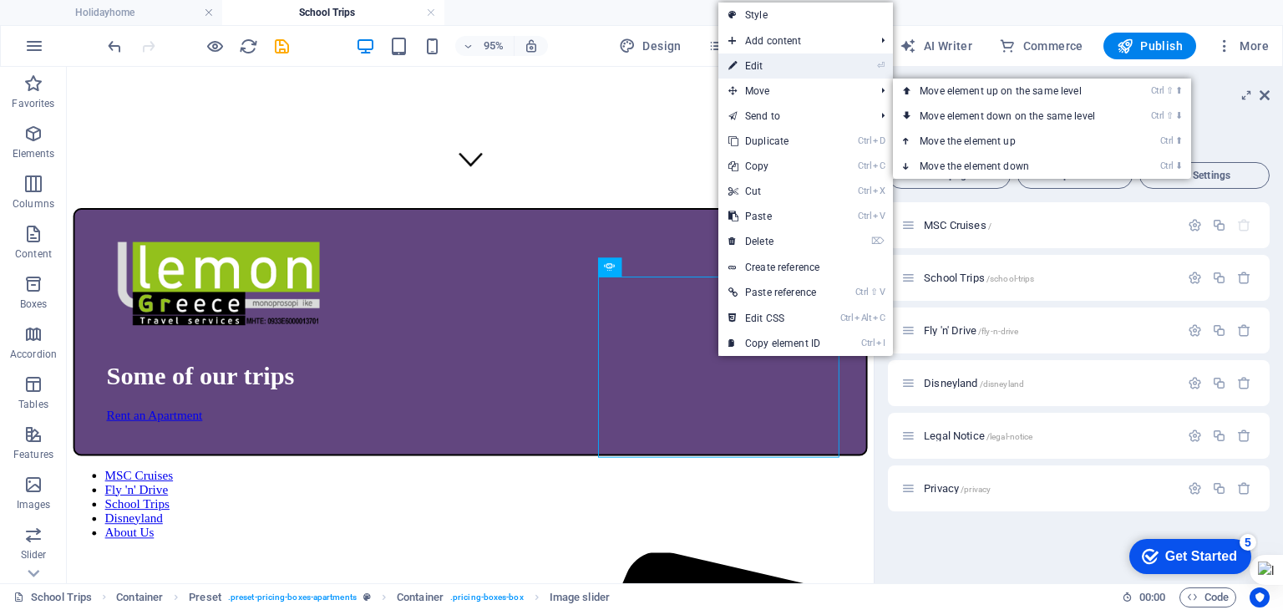
drag, startPoint x: 763, startPoint y: 70, endPoint x: 668, endPoint y: 12, distance: 111.8
click at [763, 70] on link "⏎ Edit" at bounding box center [775, 65] width 112 height 25
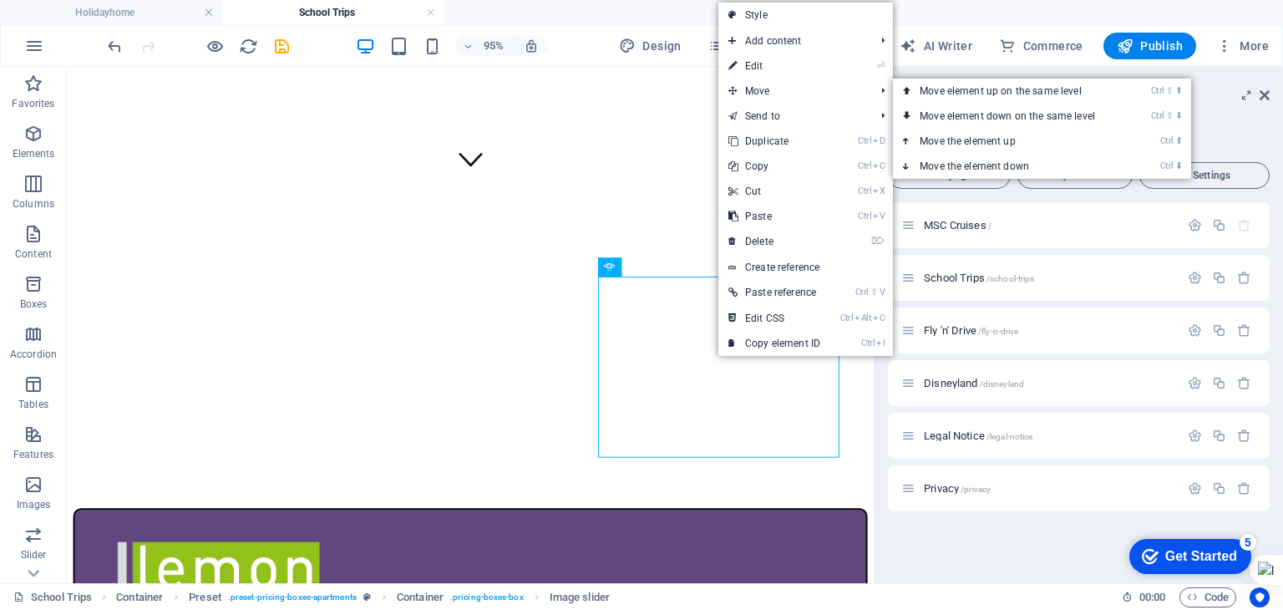
select select "px"
select select "ms"
select select "progressive"
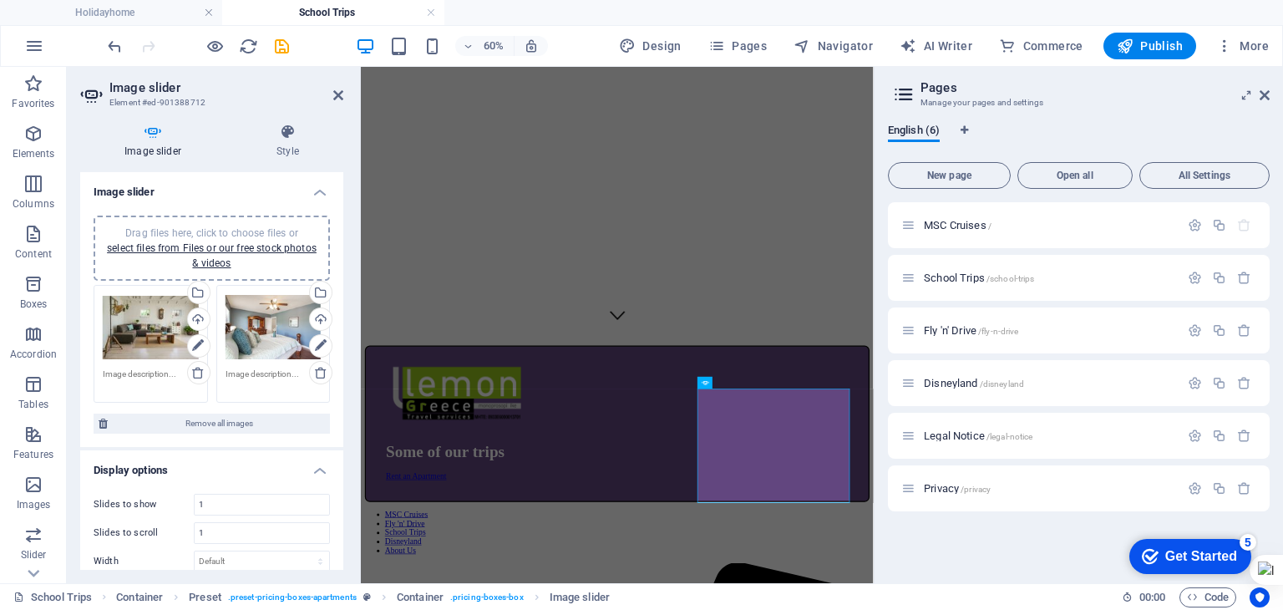
click at [174, 312] on div "Drag files here, click to choose files or select files from Files or our free s…" at bounding box center [151, 327] width 96 height 67
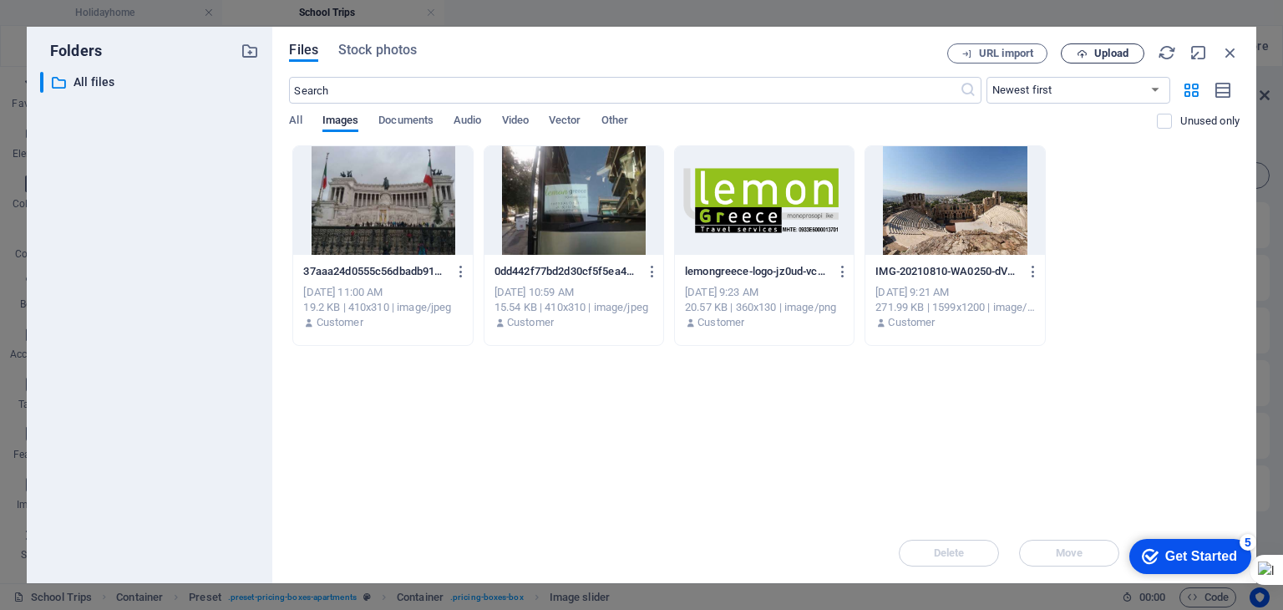
click at [1114, 58] on span "Upload" at bounding box center [1112, 53] width 34 height 10
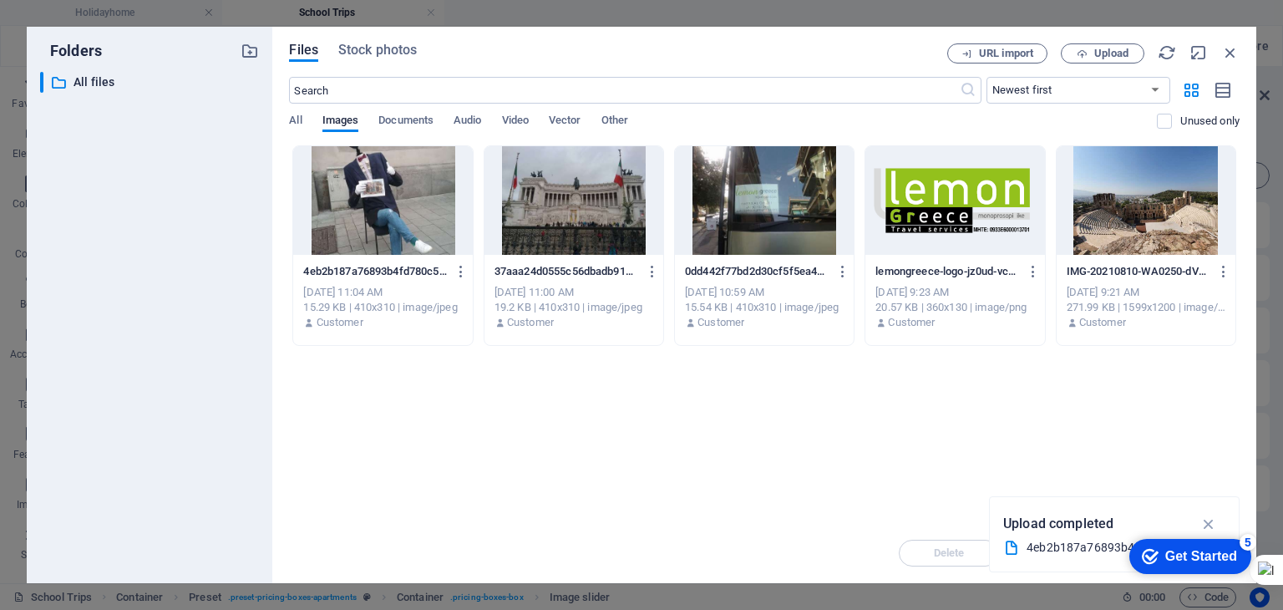
click at [408, 195] on div at bounding box center [382, 200] width 179 height 109
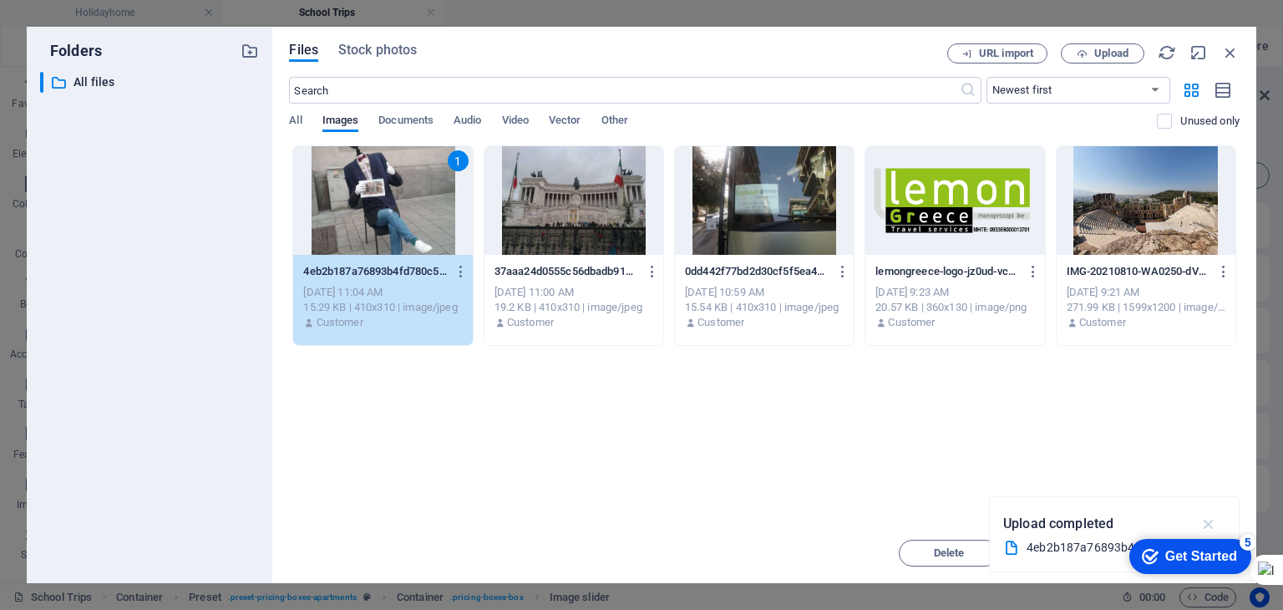
click at [1207, 522] on icon "button" at bounding box center [1209, 524] width 19 height 18
click at [1193, 53] on icon "button" at bounding box center [1199, 52] width 18 height 18
select select "image"
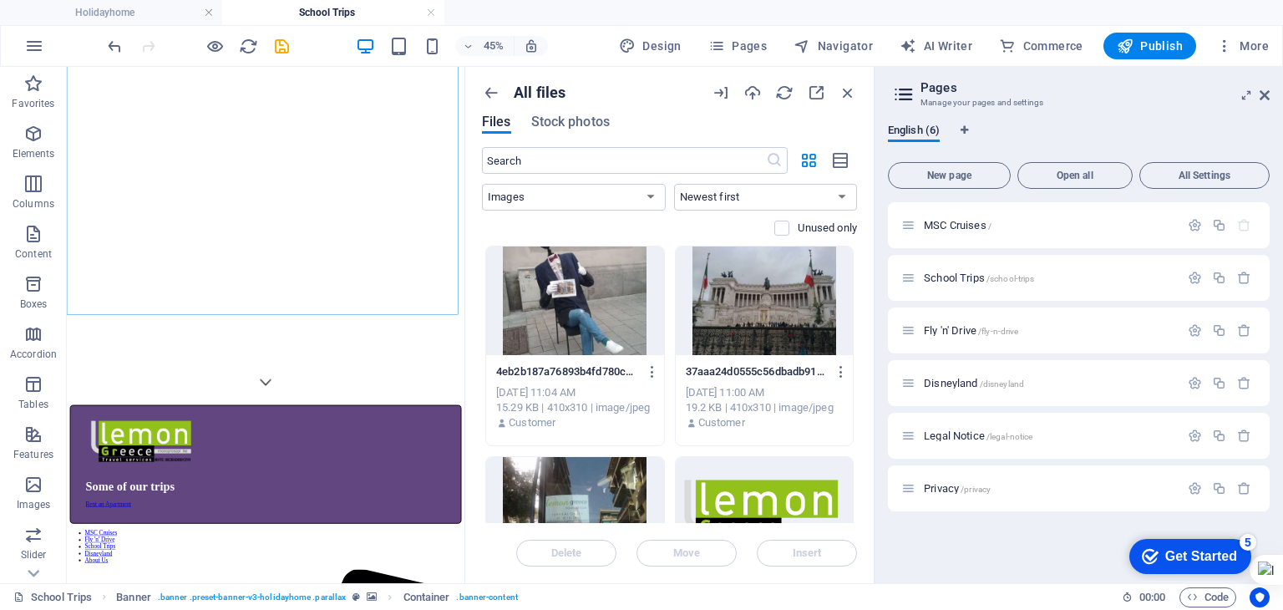
click at [572, 338] on div at bounding box center [575, 301] width 178 height 109
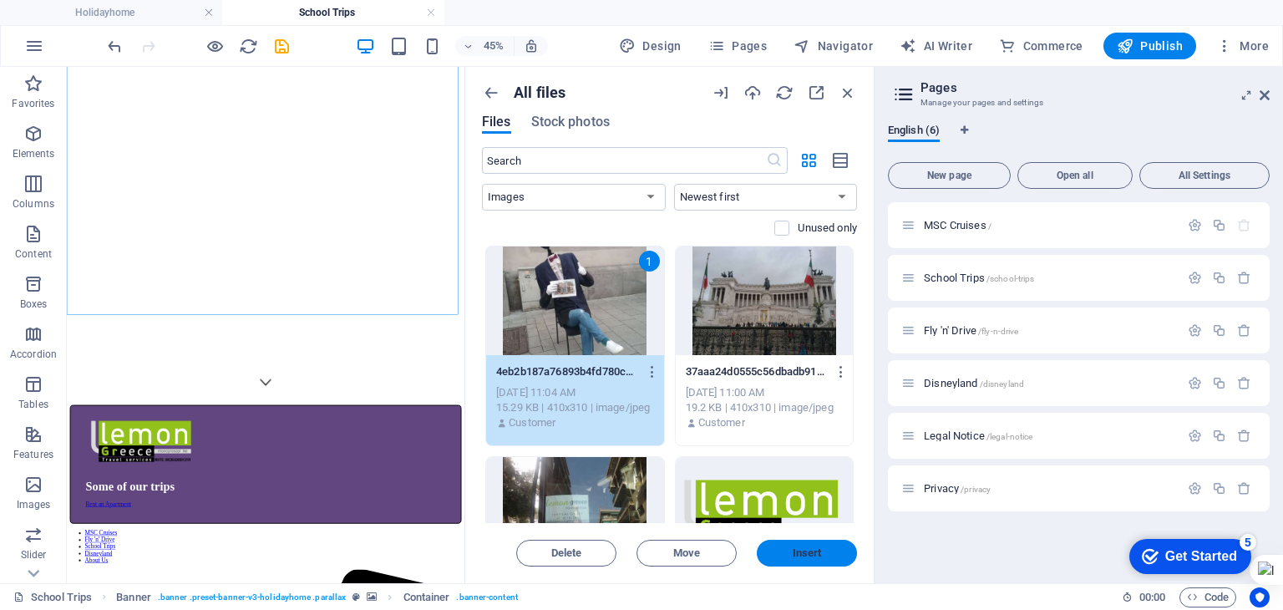
drag, startPoint x: 800, startPoint y: 556, endPoint x: 765, endPoint y: 511, distance: 56.0
click at [800, 556] on span "Insert" at bounding box center [807, 553] width 29 height 10
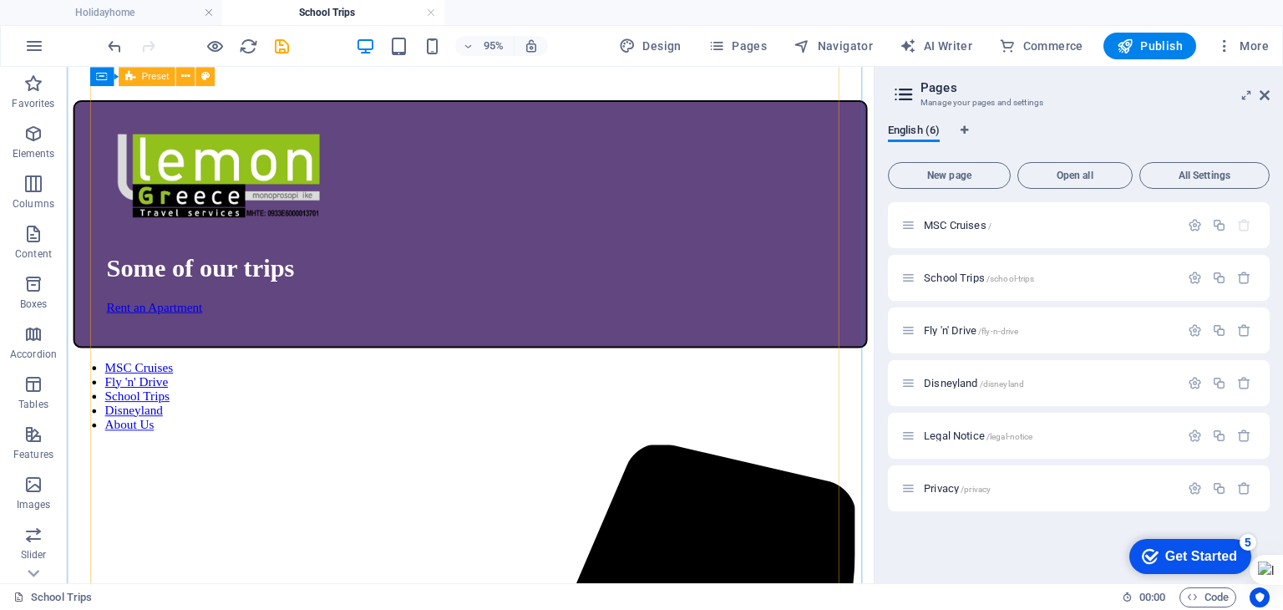
scroll to position [500, 0]
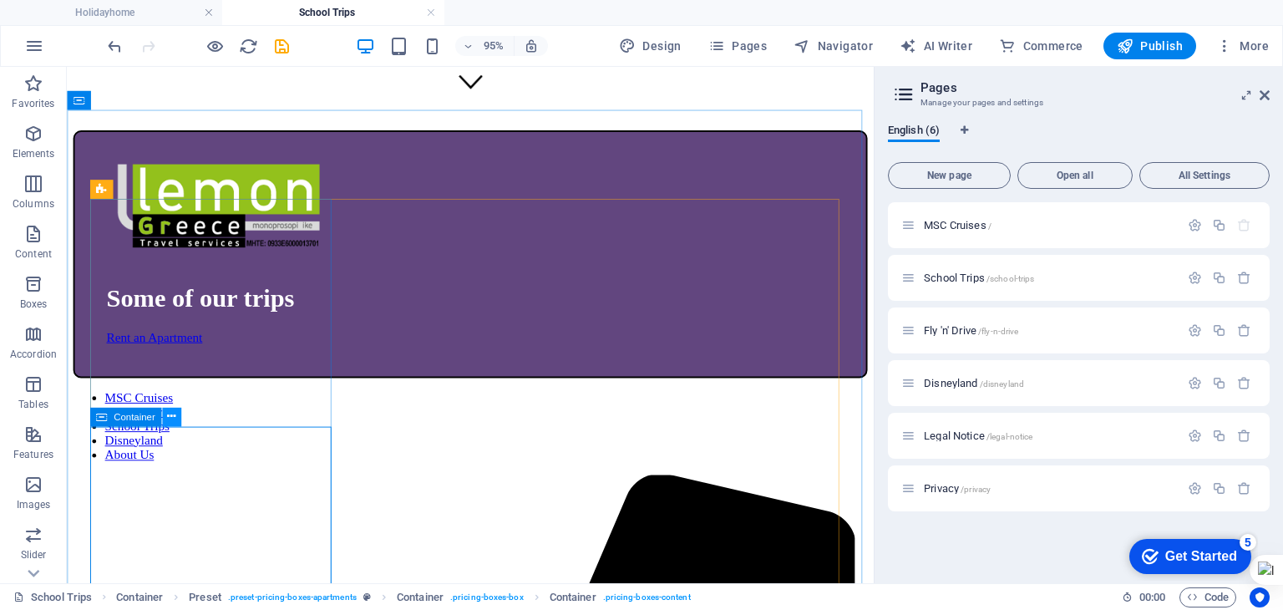
click at [167, 423] on icon at bounding box center [171, 417] width 8 height 17
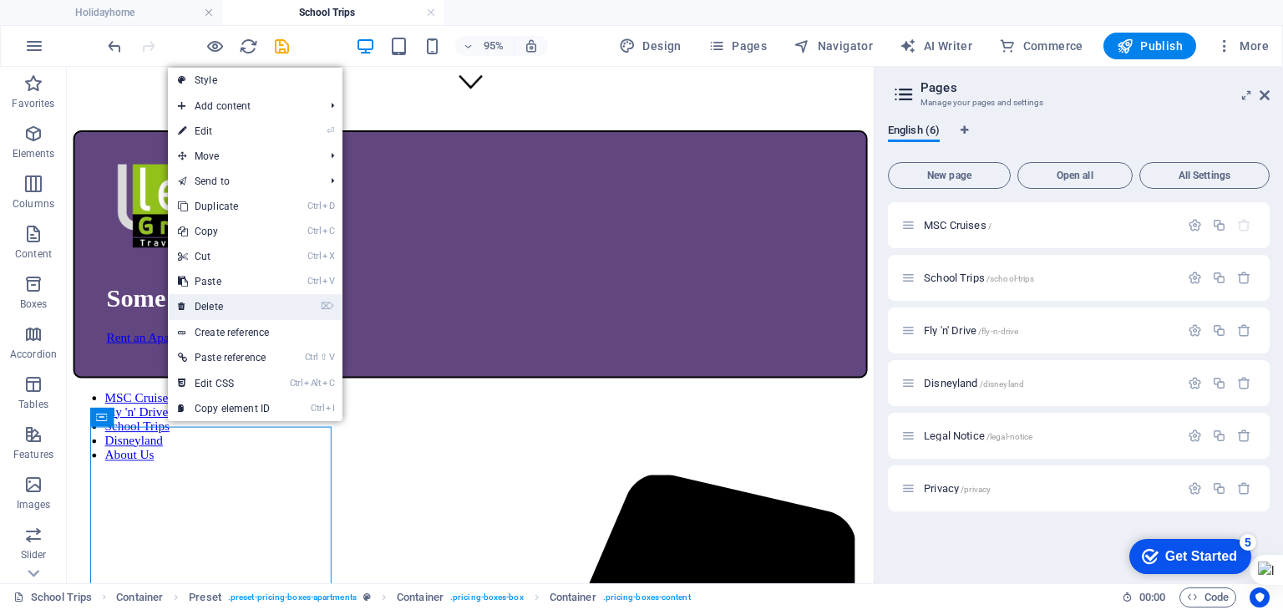
click at [221, 302] on link "⌦ Delete" at bounding box center [224, 306] width 112 height 25
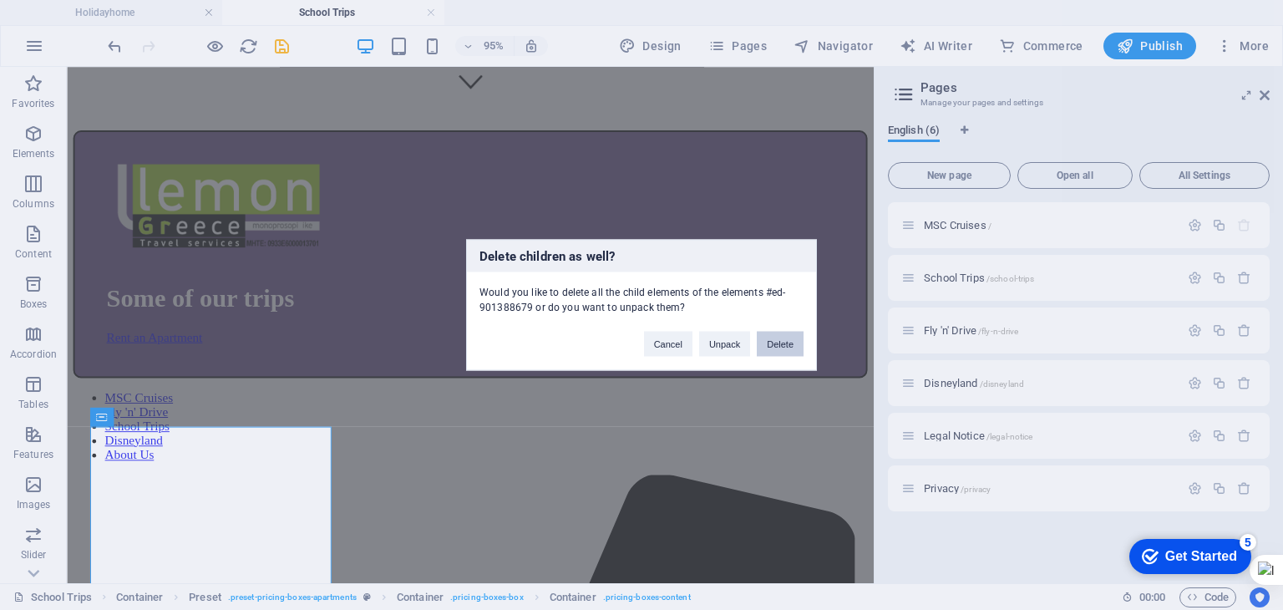
drag, startPoint x: 765, startPoint y: 343, endPoint x: 726, endPoint y: 292, distance: 64.3
click at [765, 343] on button "Delete" at bounding box center [780, 344] width 47 height 25
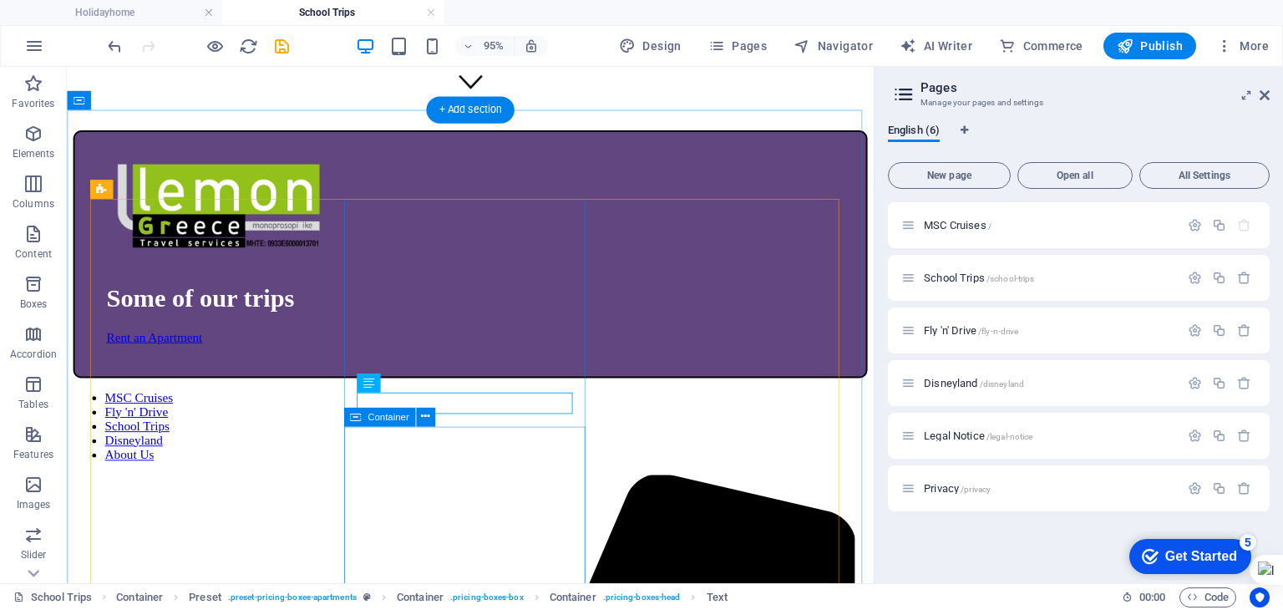
click at [424, 418] on icon at bounding box center [425, 417] width 8 height 17
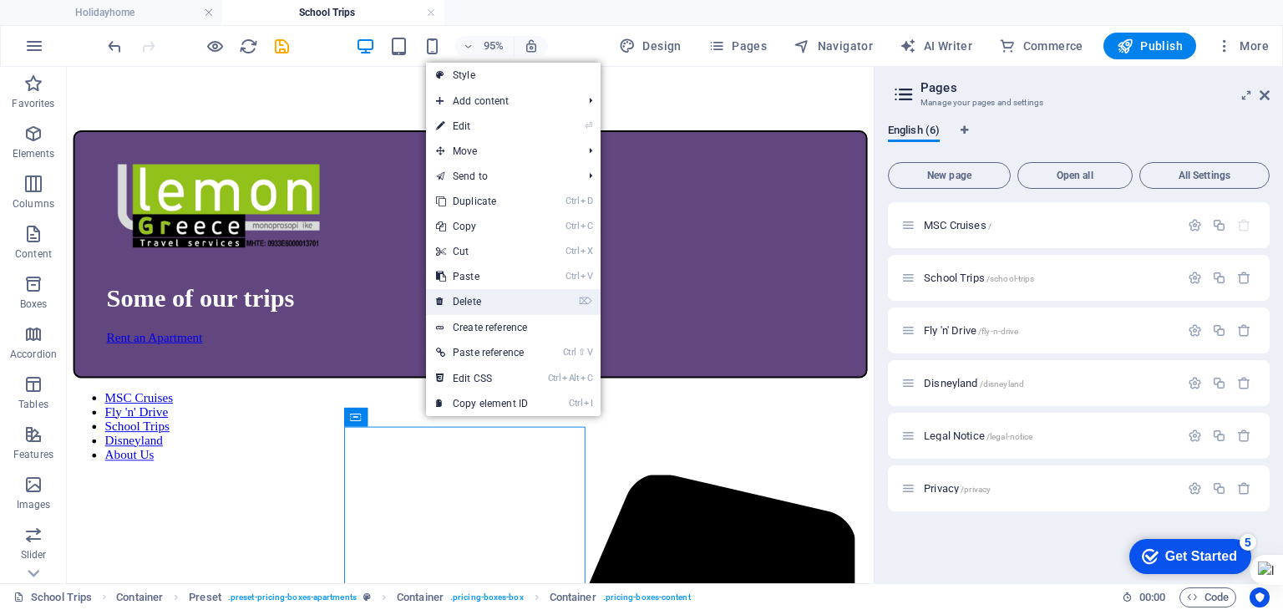
click at [471, 295] on link "⌦ Delete" at bounding box center [482, 301] width 112 height 25
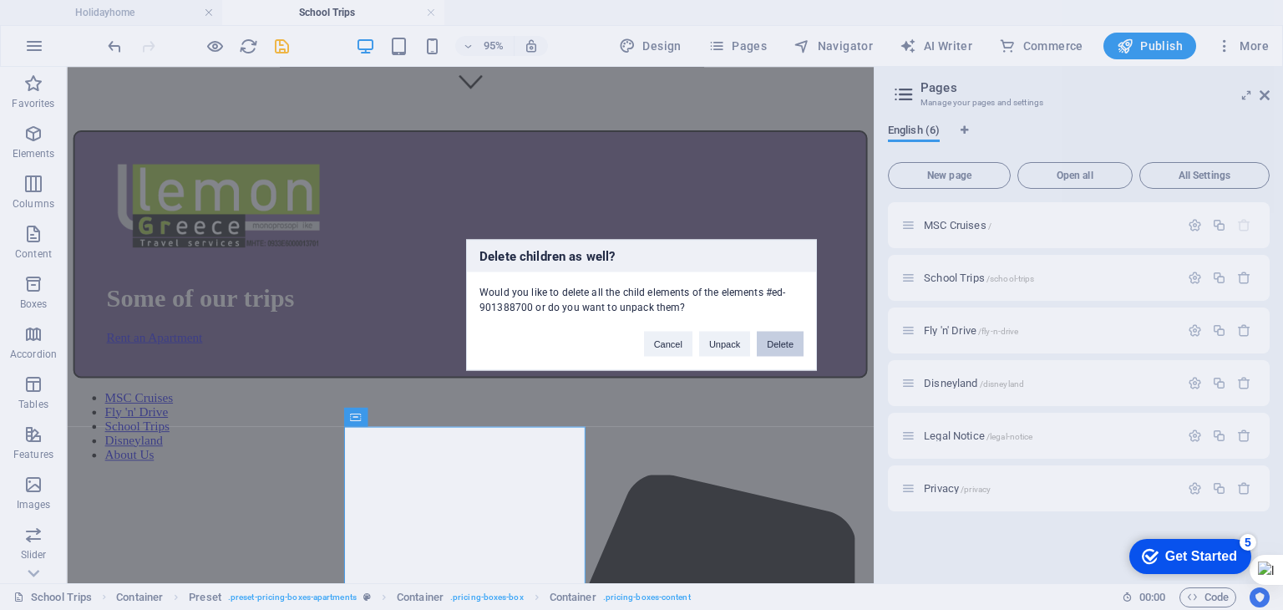
click at [770, 338] on button "Delete" at bounding box center [780, 344] width 47 height 25
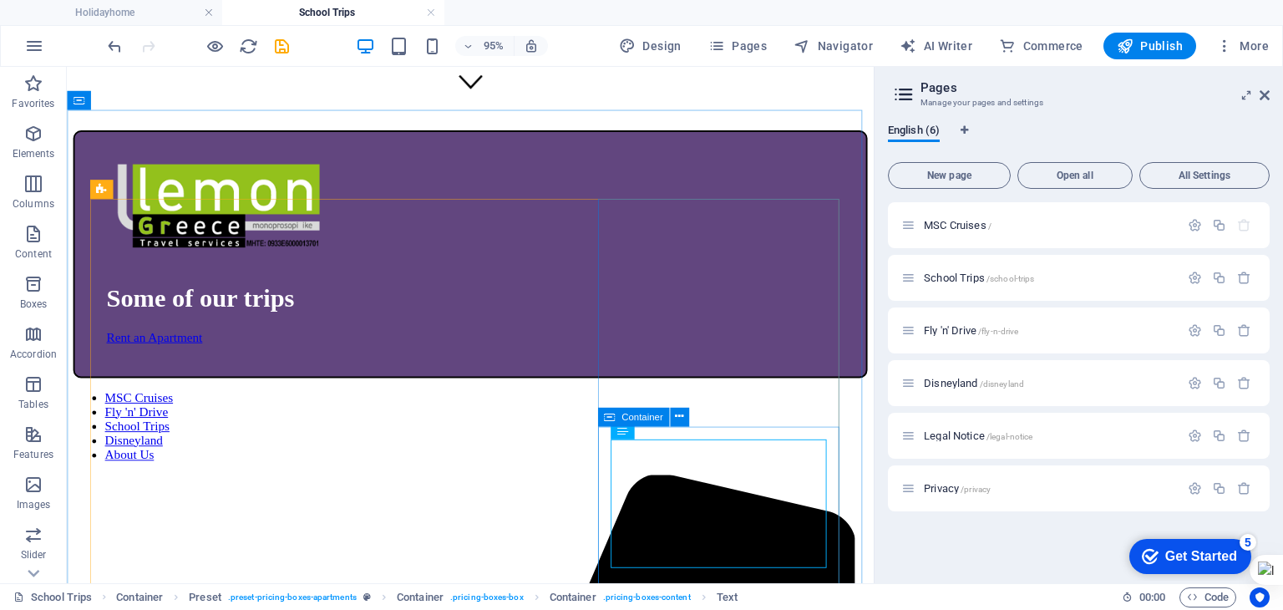
drag, startPoint x: 715, startPoint y: 446, endPoint x: 750, endPoint y: 494, distance: 58.7
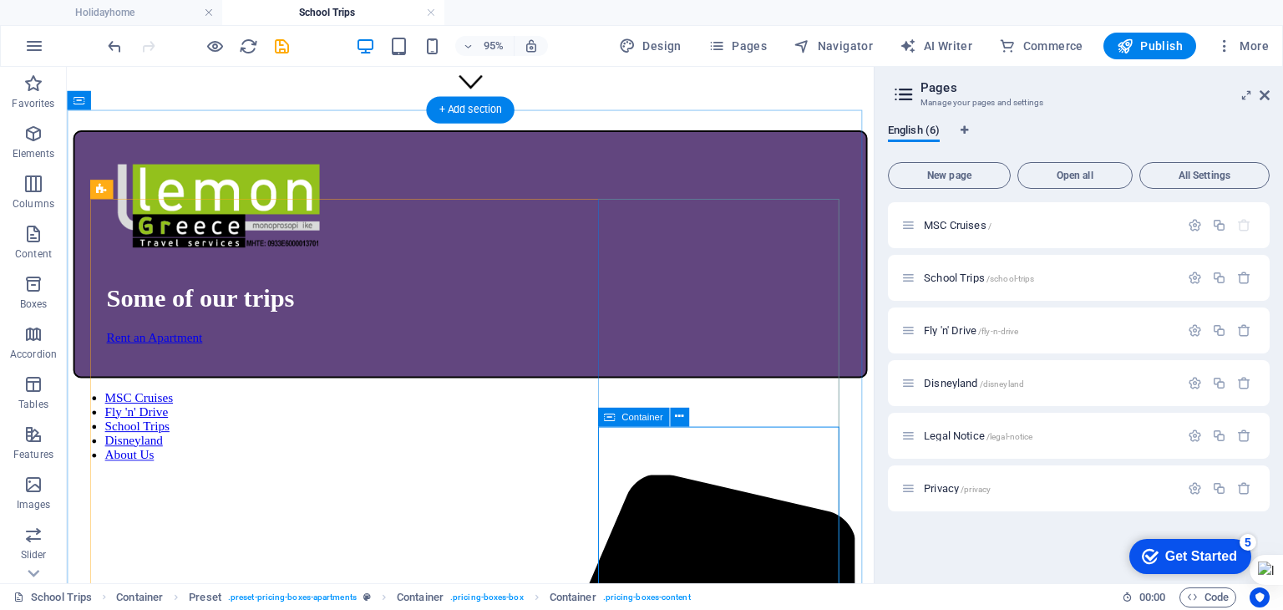
click at [679, 422] on icon at bounding box center [679, 417] width 8 height 17
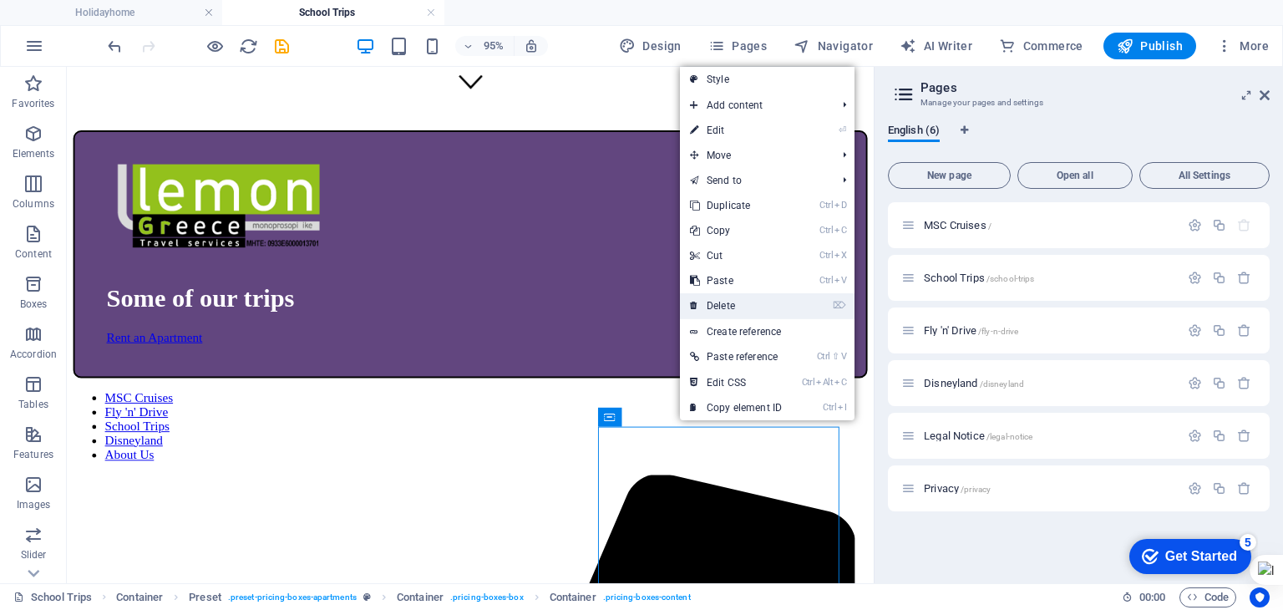
click at [722, 305] on link "⌦ Delete" at bounding box center [736, 305] width 112 height 25
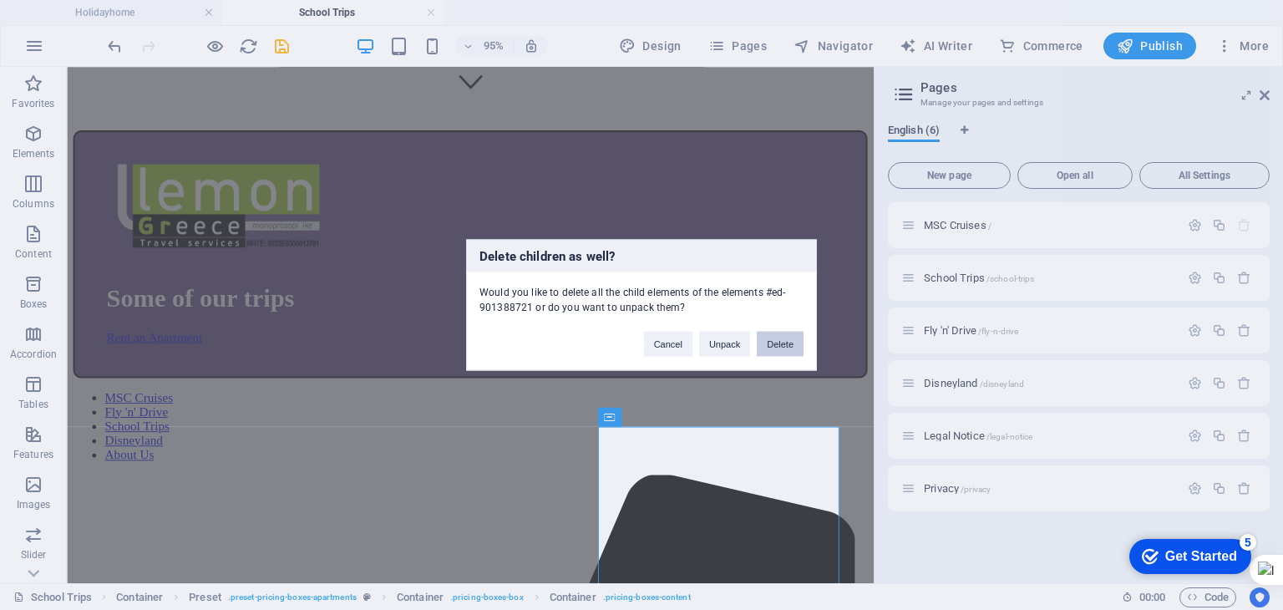
click at [769, 347] on button "Delete" at bounding box center [780, 344] width 47 height 25
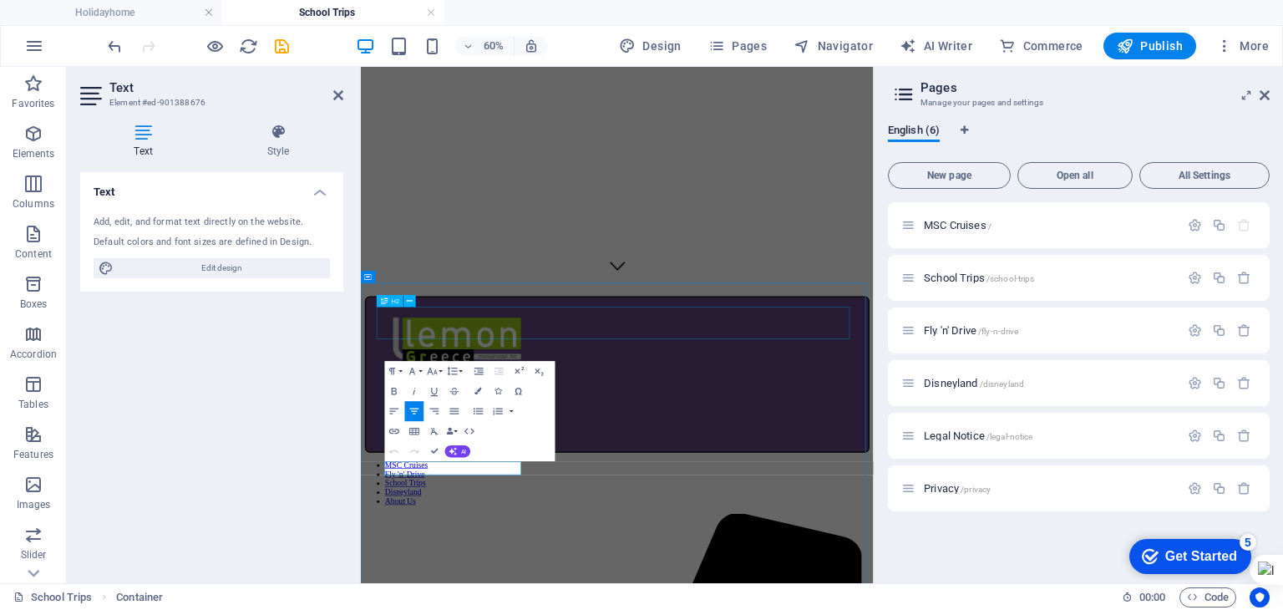
scroll to position [184, 0]
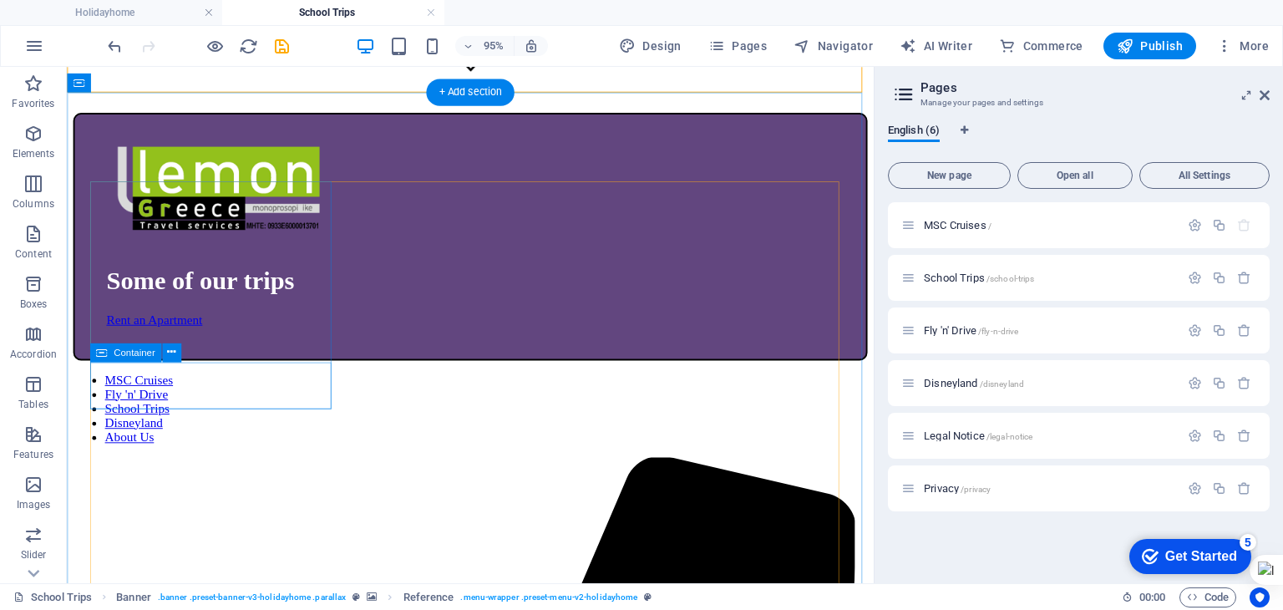
scroll to position [768, 0]
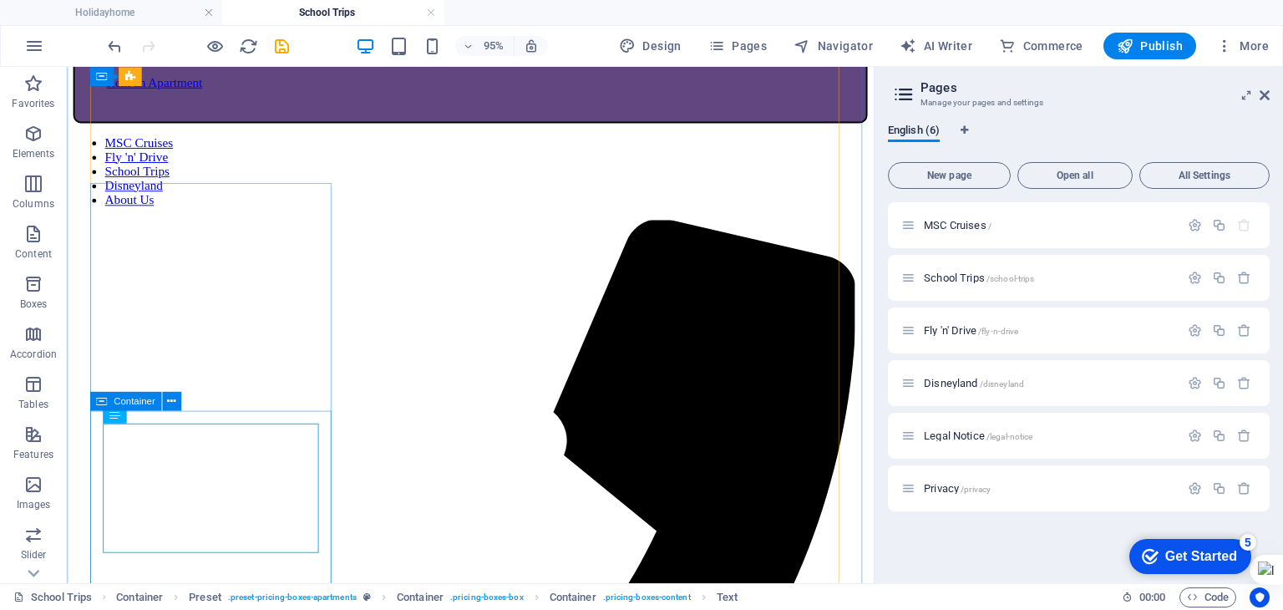
click at [175, 403] on icon at bounding box center [171, 401] width 8 height 17
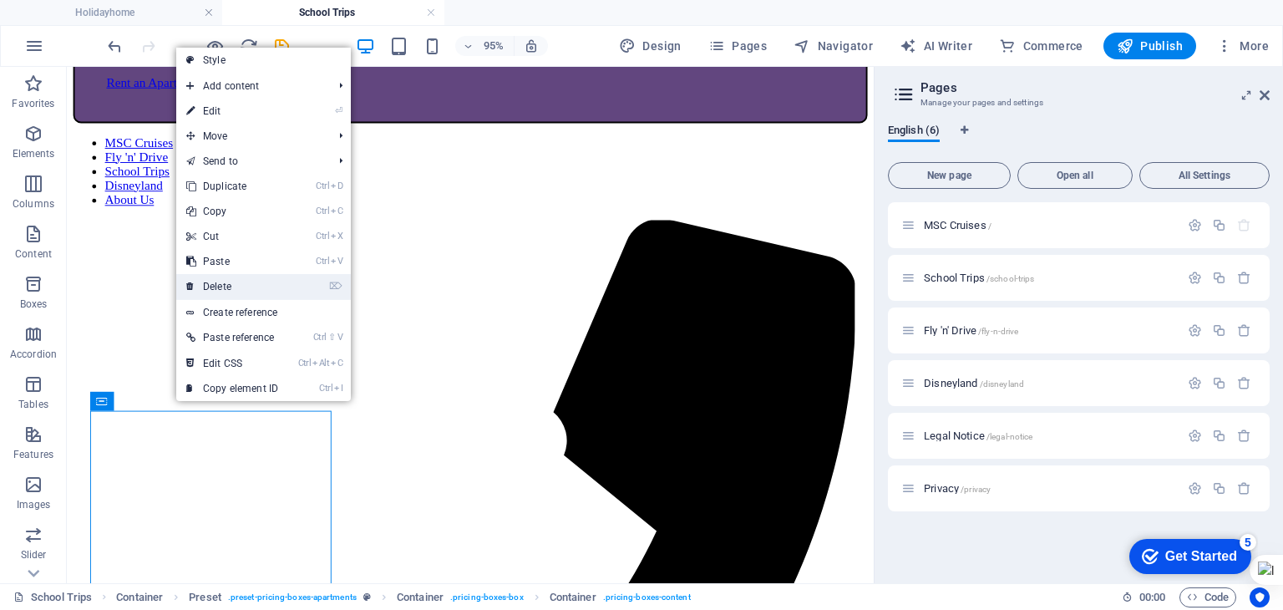
click at [213, 280] on link "⌦ Delete" at bounding box center [232, 286] width 112 height 25
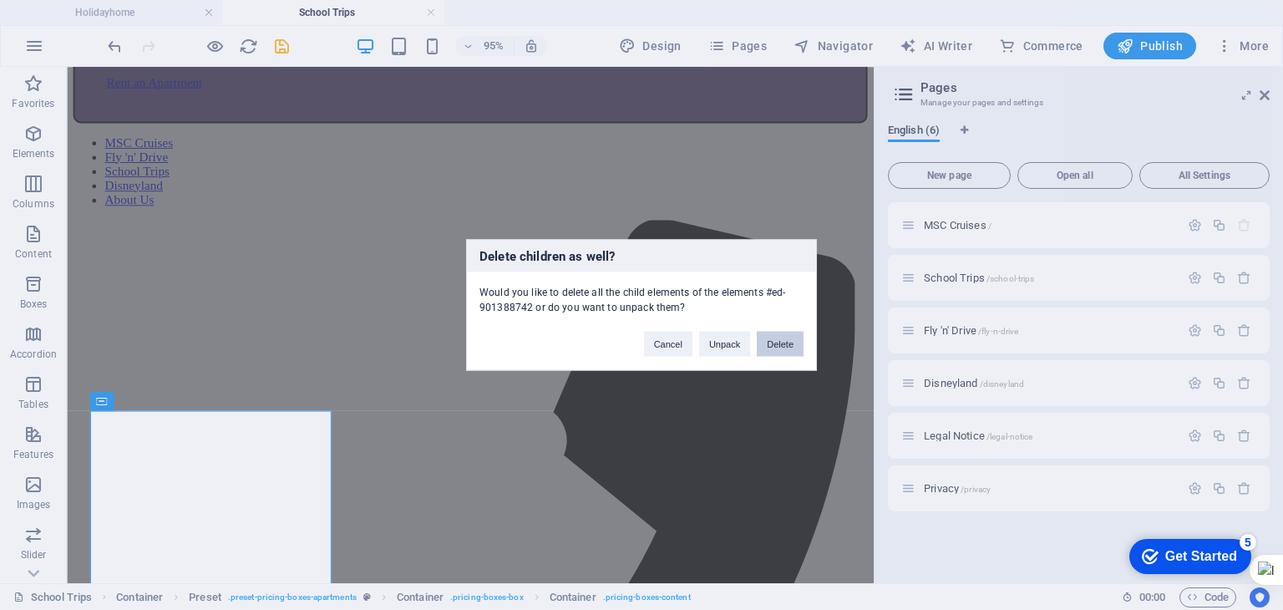
click at [760, 336] on button "Delete" at bounding box center [780, 344] width 47 height 25
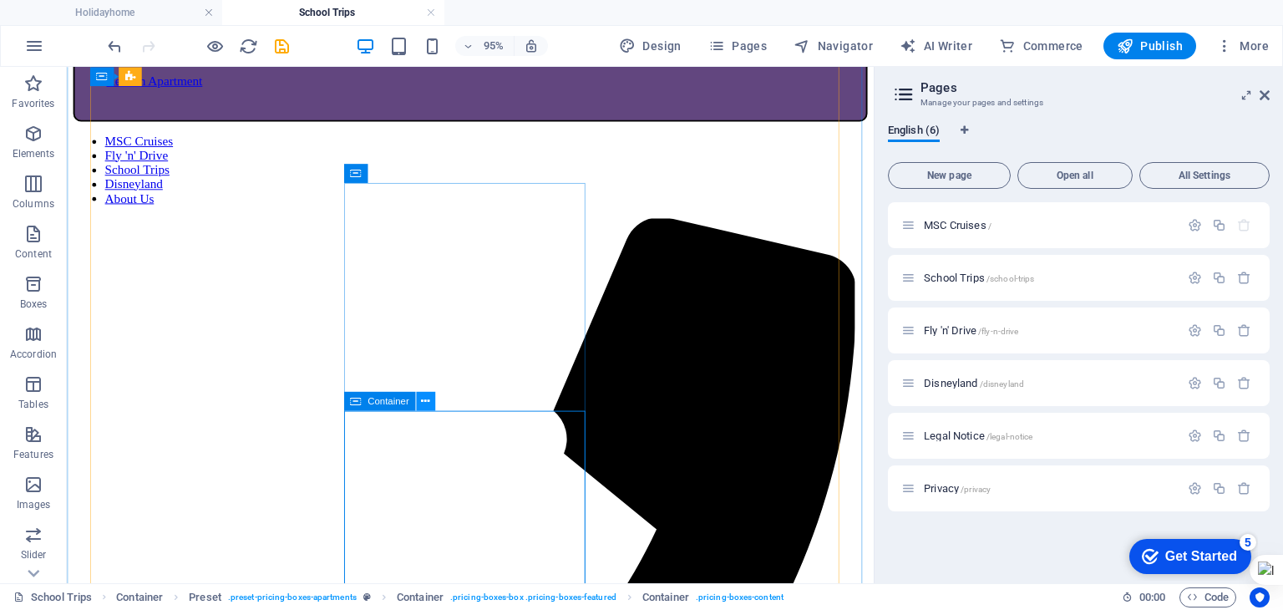
click at [428, 407] on icon at bounding box center [425, 401] width 8 height 17
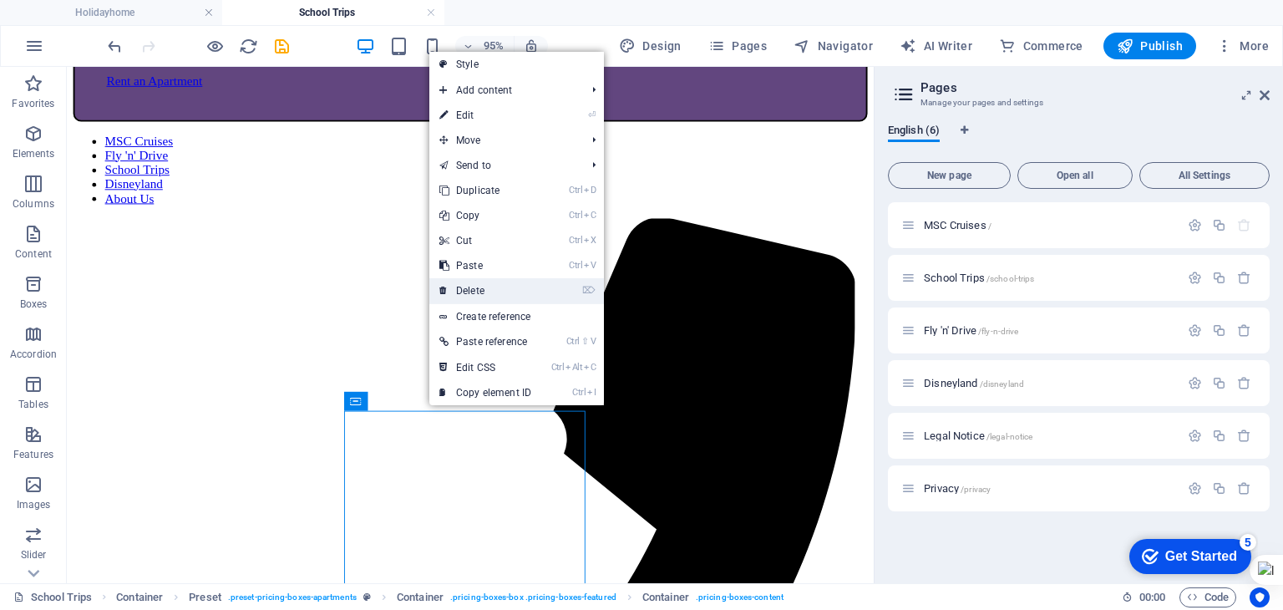
click at [485, 292] on link "⌦ Delete" at bounding box center [486, 290] width 112 height 25
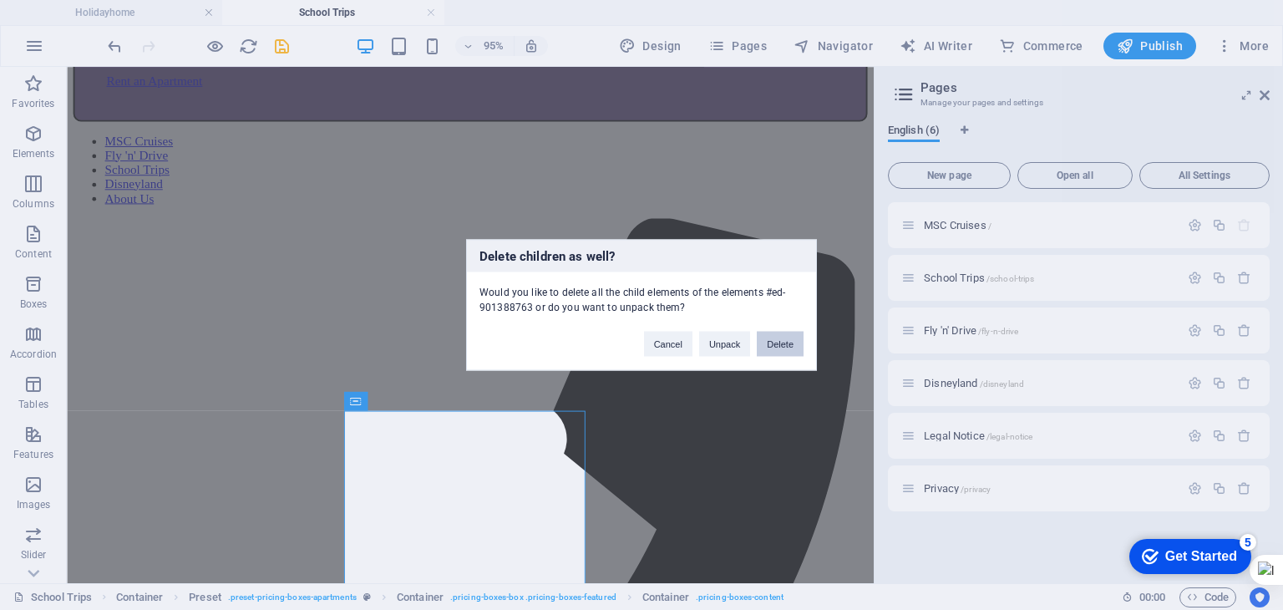
drag, startPoint x: 780, startPoint y: 339, endPoint x: 749, endPoint y: 293, distance: 55.9
click at [780, 339] on button "Delete" at bounding box center [780, 344] width 47 height 25
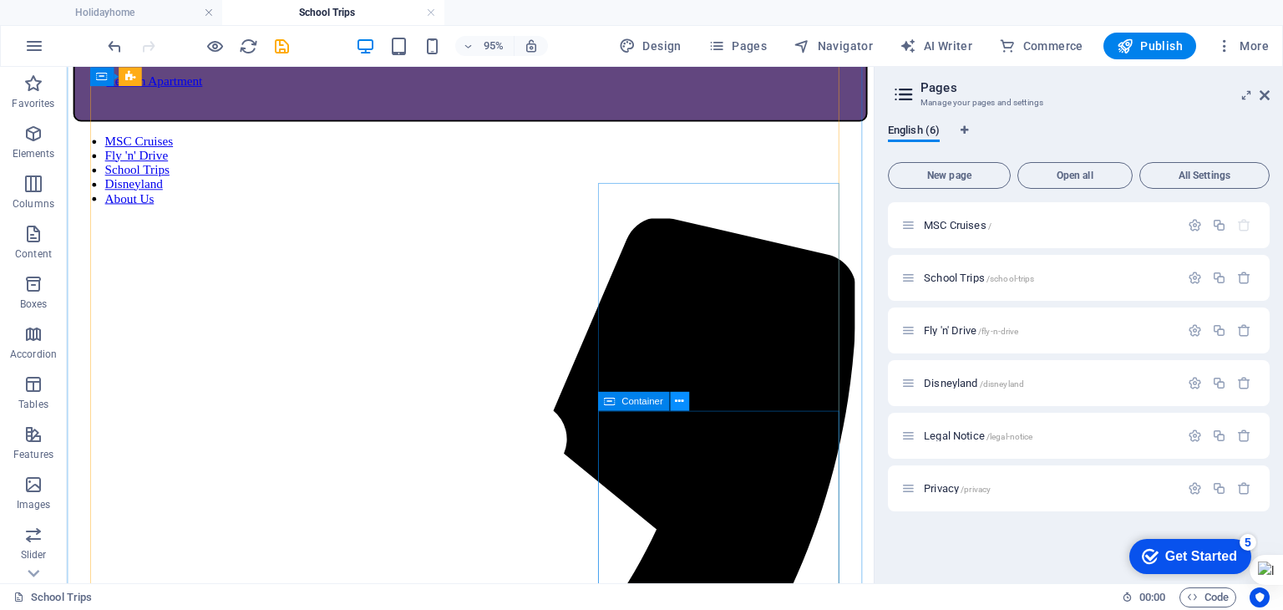
click at [684, 409] on button at bounding box center [679, 401] width 19 height 19
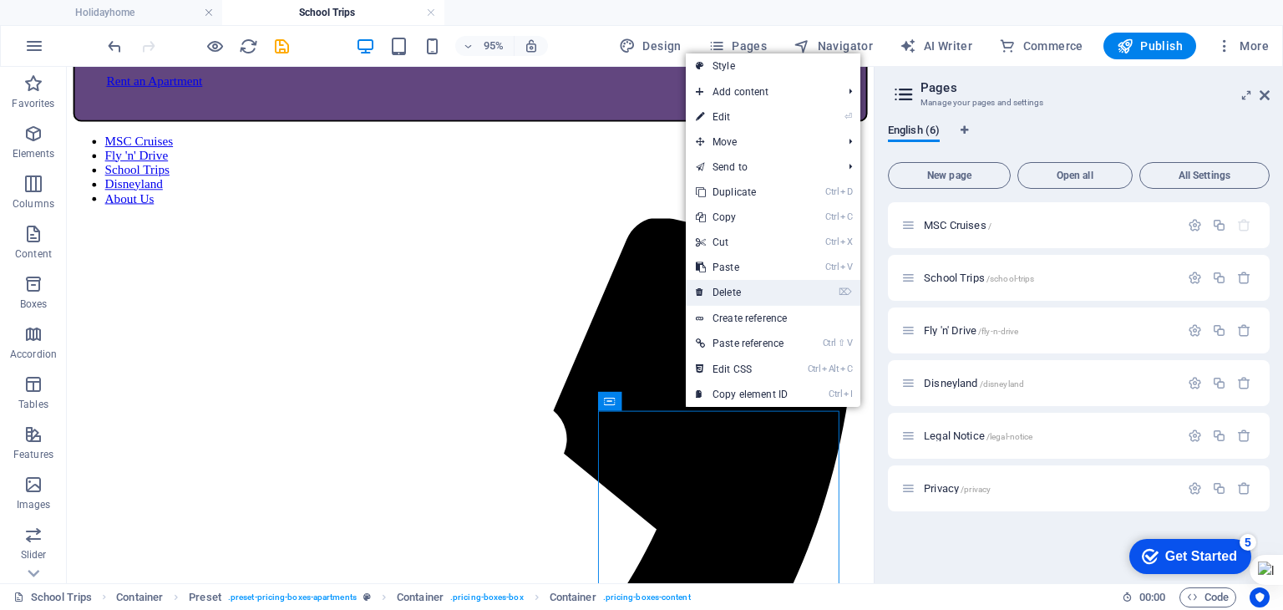
click at [732, 287] on link "⌦ Delete" at bounding box center [742, 292] width 112 height 25
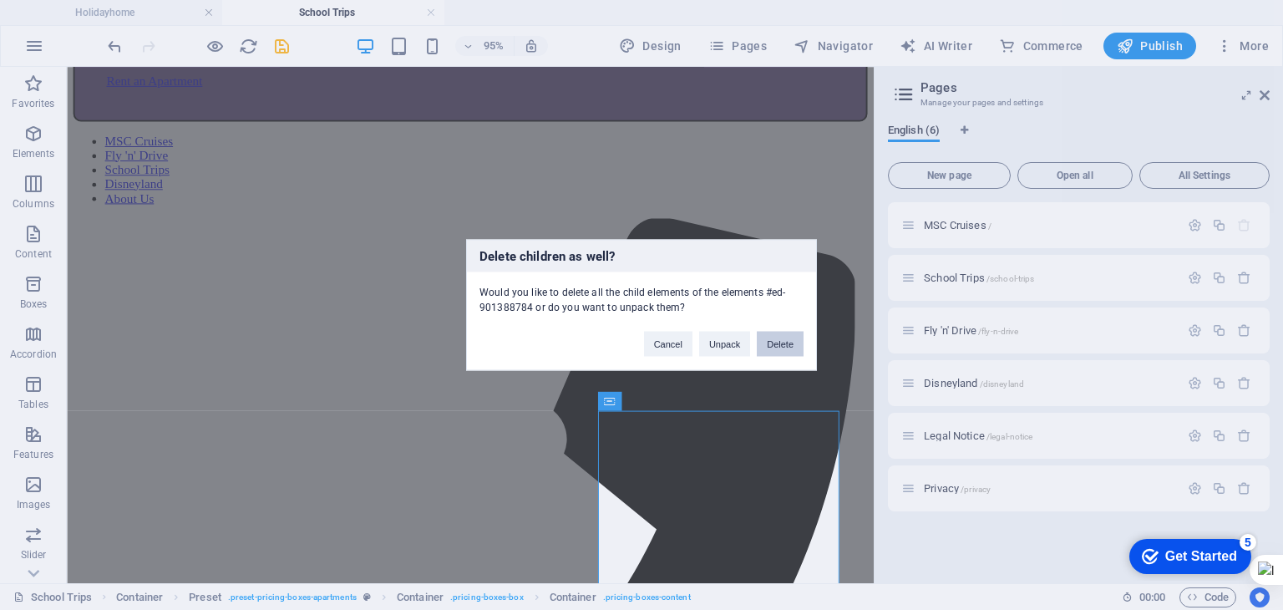
click at [773, 349] on button "Delete" at bounding box center [780, 344] width 47 height 25
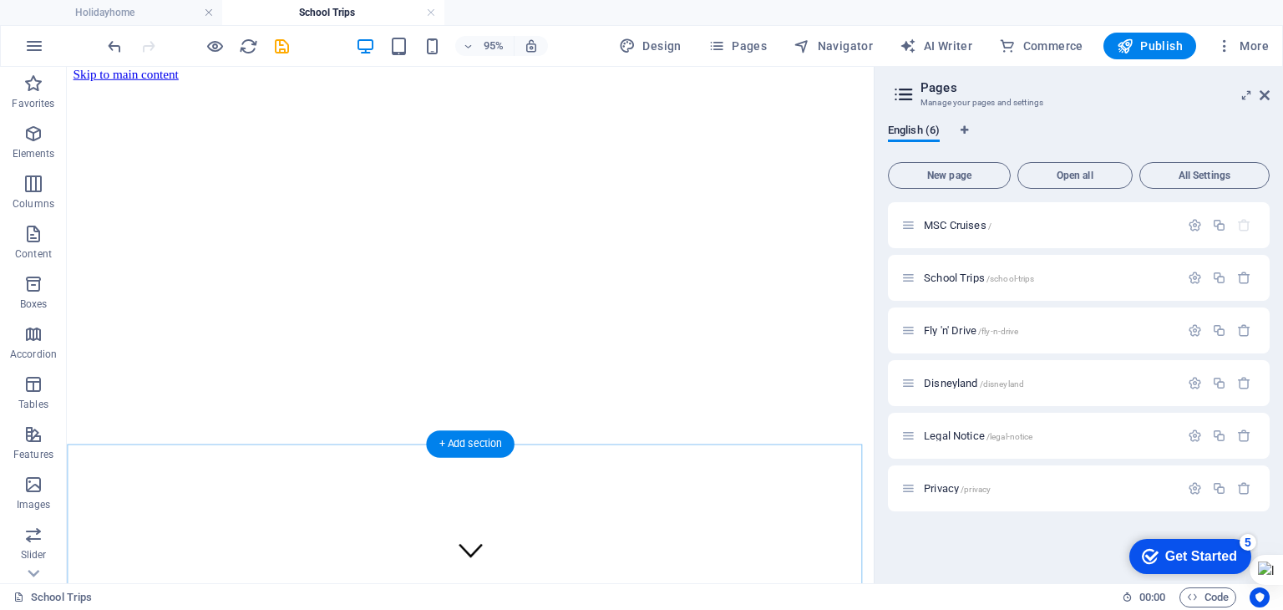
scroll to position [0, 0]
click at [1260, 93] on icon at bounding box center [1265, 95] width 10 height 13
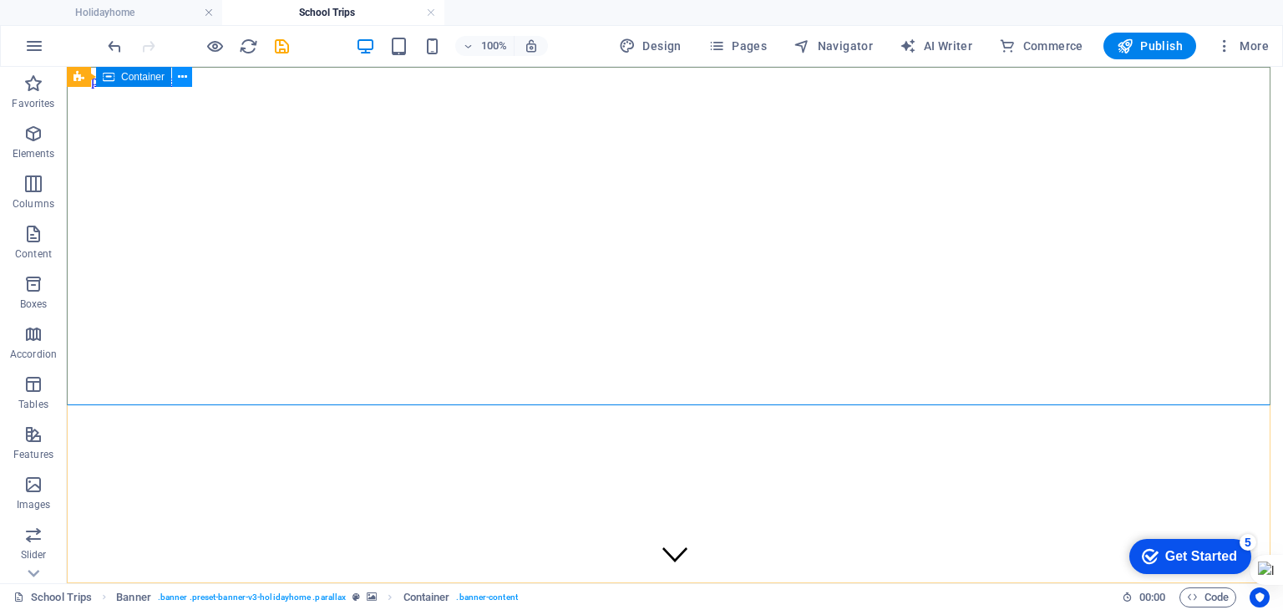
click at [184, 71] on icon at bounding box center [182, 78] width 9 height 18
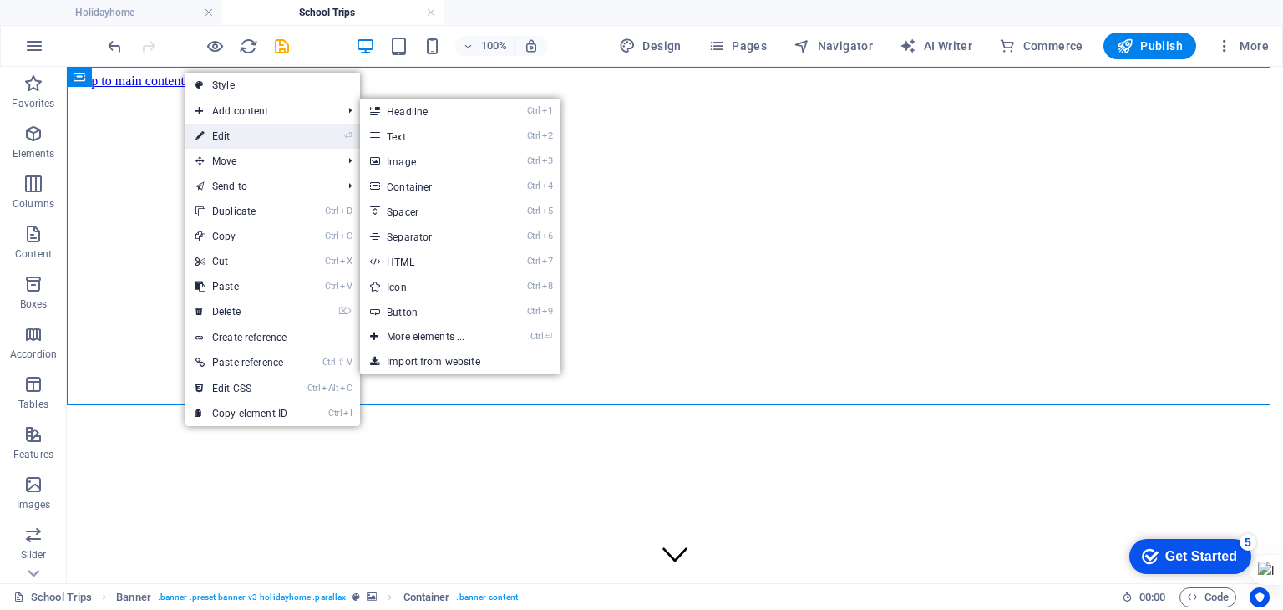
click at [214, 133] on link "⏎ Edit" at bounding box center [242, 136] width 112 height 25
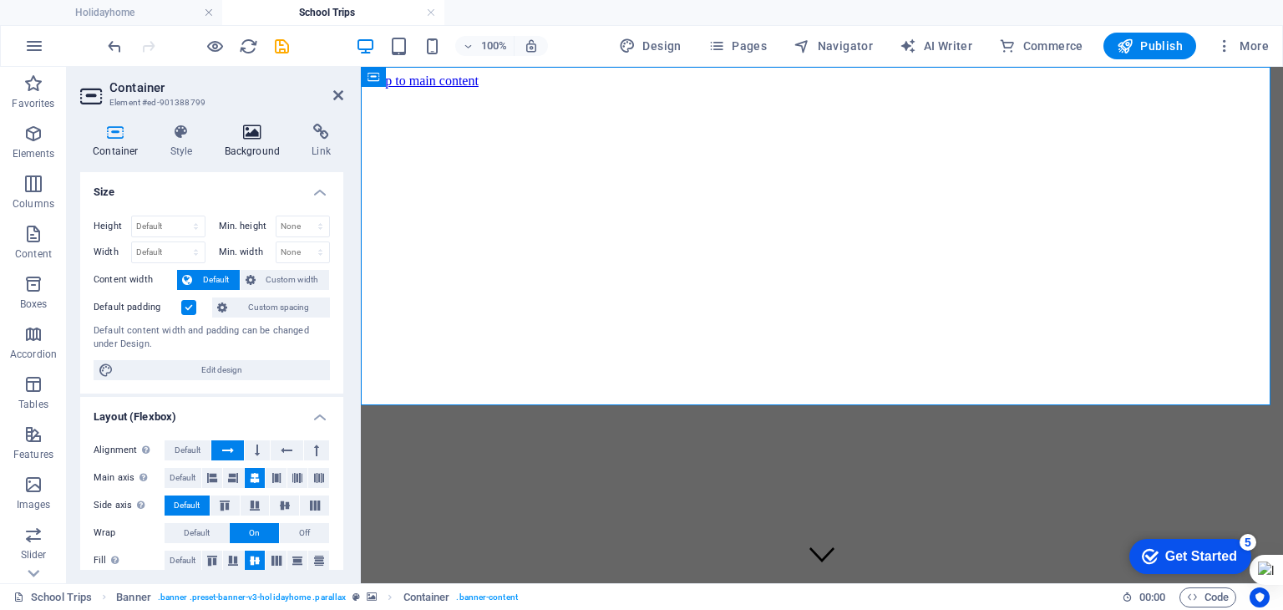
click at [257, 150] on h4 "Background" at bounding box center [256, 141] width 88 height 35
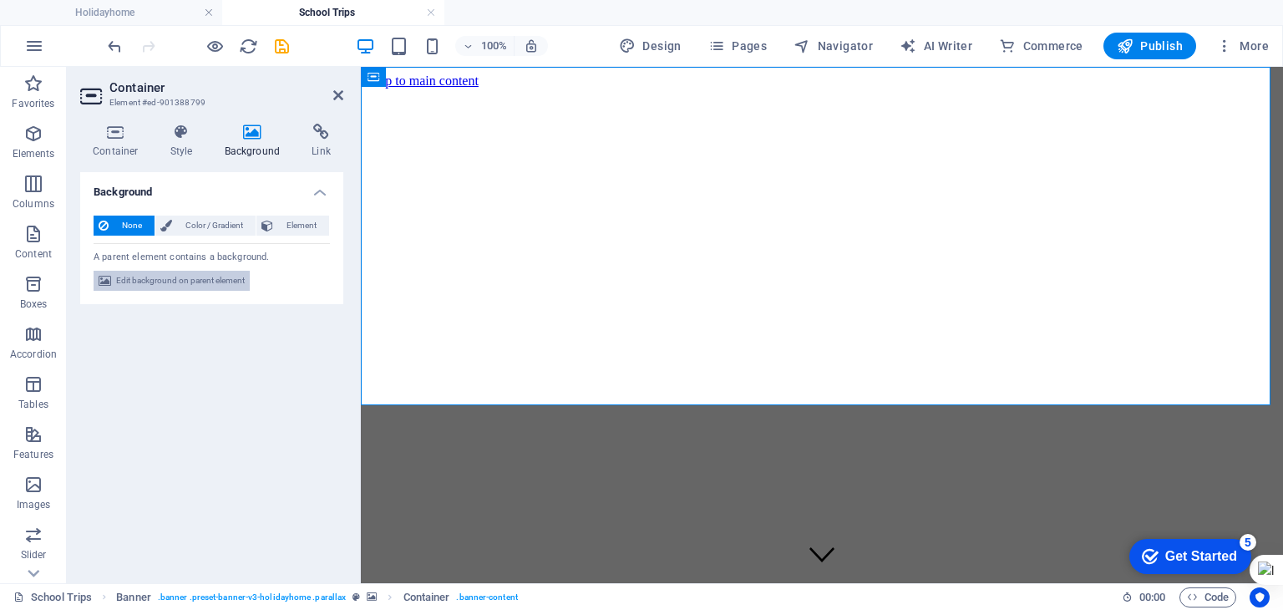
click at [153, 275] on span "Edit background on parent element" at bounding box center [180, 281] width 129 height 20
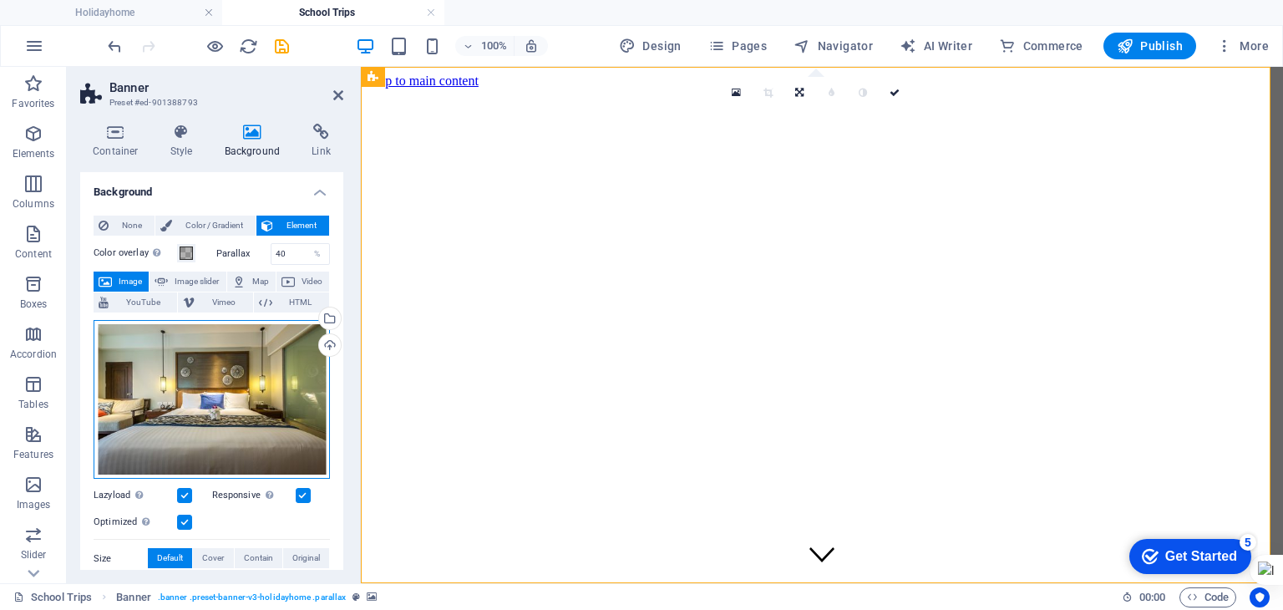
click at [180, 338] on div "Drag files here, click to choose files or select files from Files or our free s…" at bounding box center [212, 400] width 236 height 160
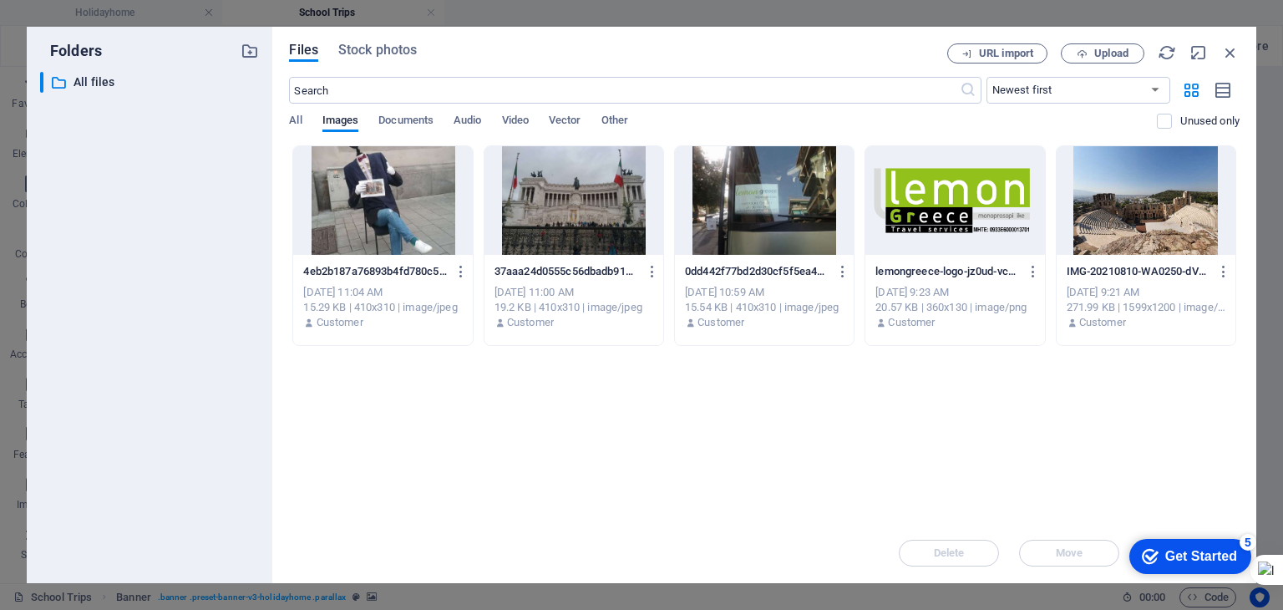
click at [587, 179] on div at bounding box center [574, 200] width 179 height 109
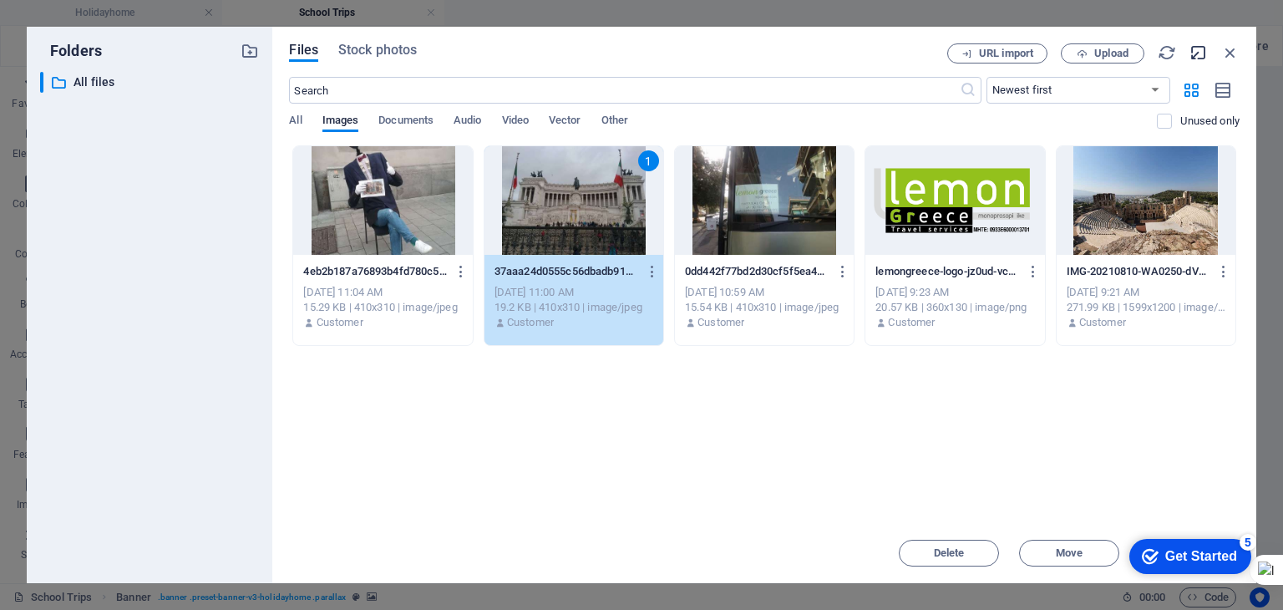
click at [1199, 58] on icon "button" at bounding box center [1199, 52] width 18 height 18
select select "image"
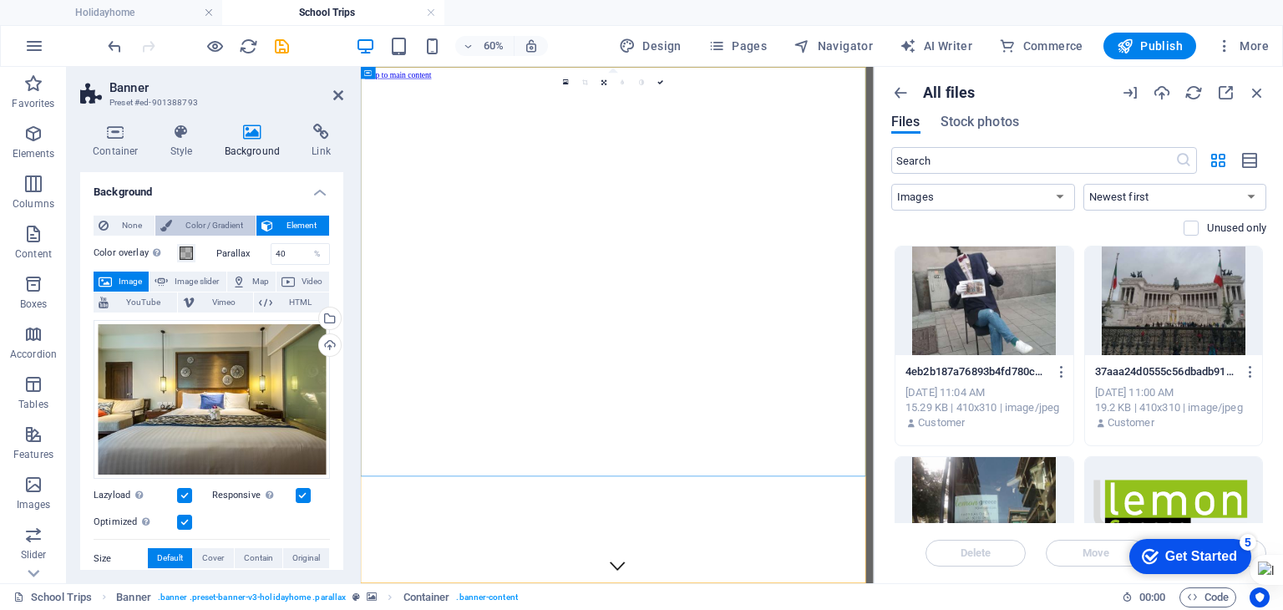
click at [186, 226] on span "Color / Gradient" at bounding box center [214, 226] width 74 height 20
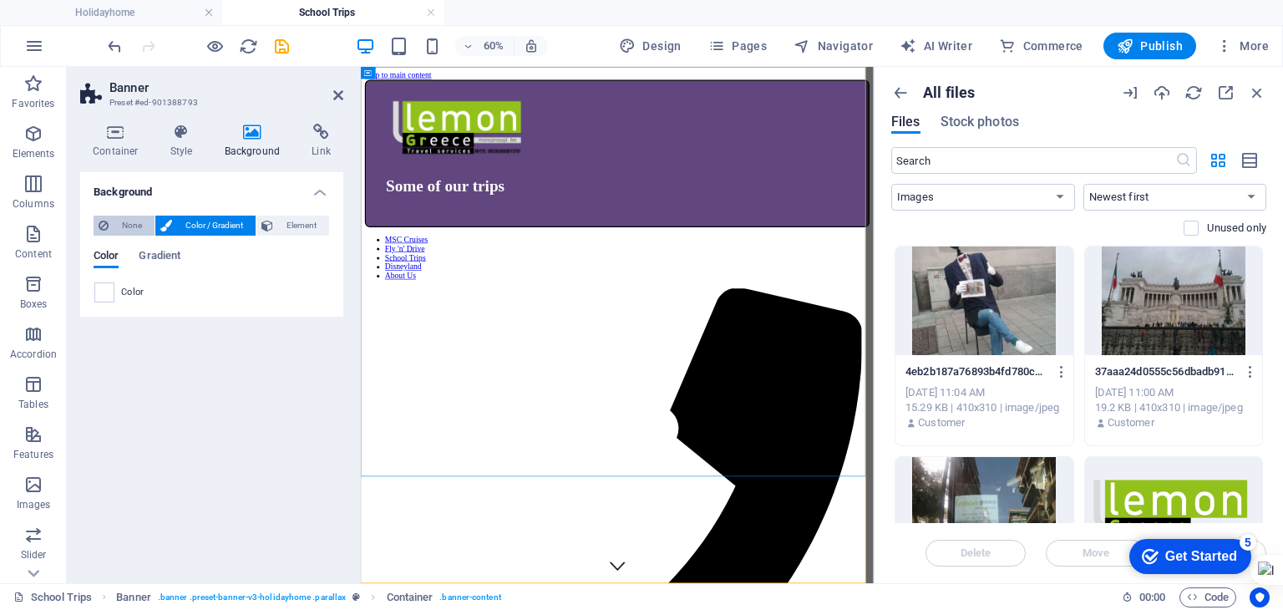
click at [135, 228] on span "None" at bounding box center [132, 226] width 36 height 20
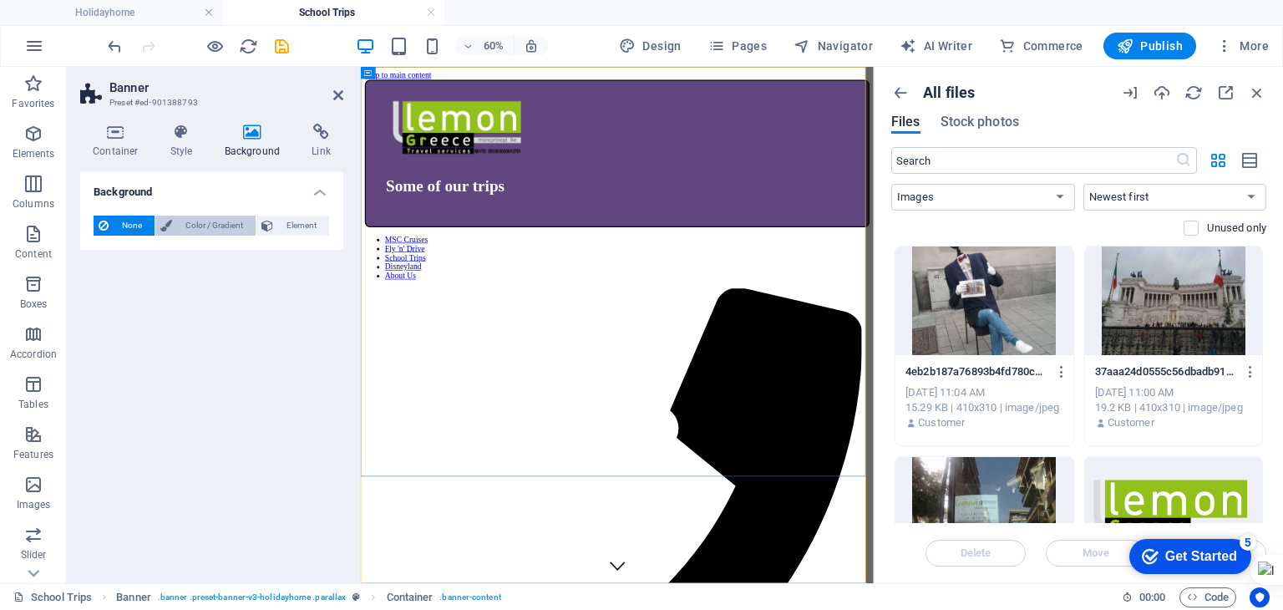
click at [196, 226] on span "Color / Gradient" at bounding box center [214, 226] width 74 height 20
